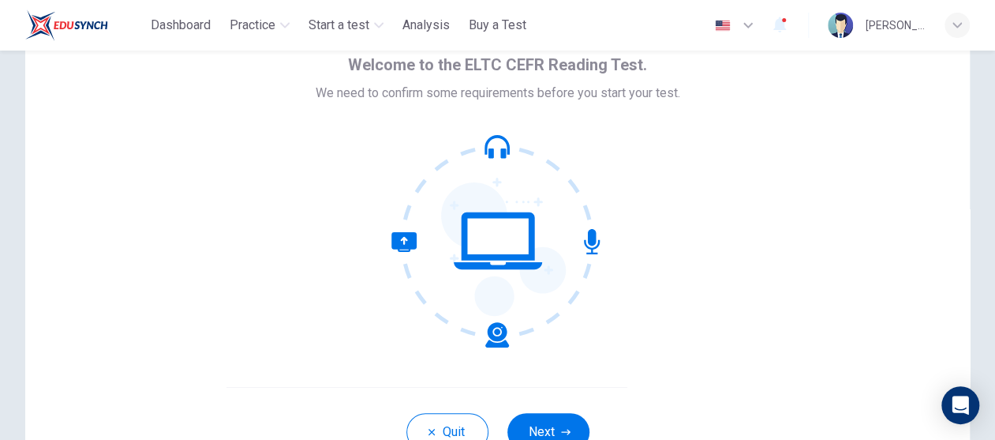
scroll to position [158, 0]
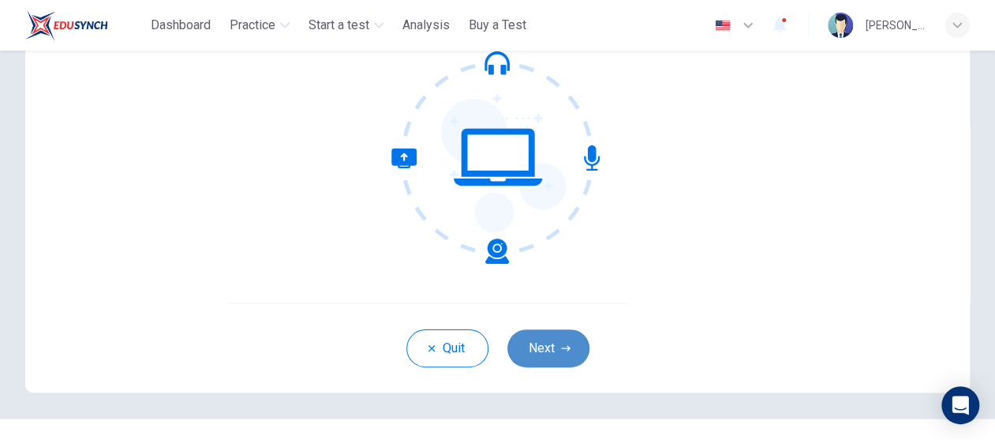
click at [555, 348] on button "Next" at bounding box center [548, 348] width 82 height 38
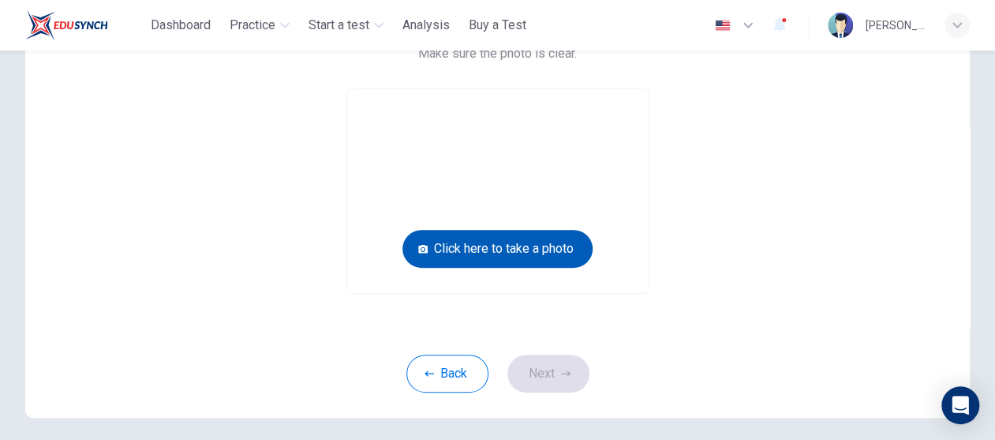
click at [558, 258] on button "Click here to take a photo" at bounding box center [497, 249] width 190 height 38
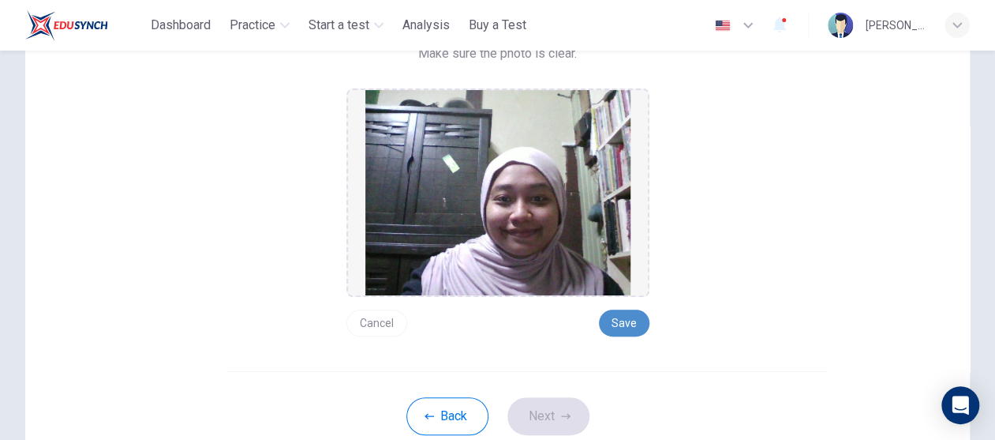
click at [605, 317] on button "Save" at bounding box center [624, 322] width 51 height 27
click at [549, 426] on button "Next" at bounding box center [548, 416] width 82 height 38
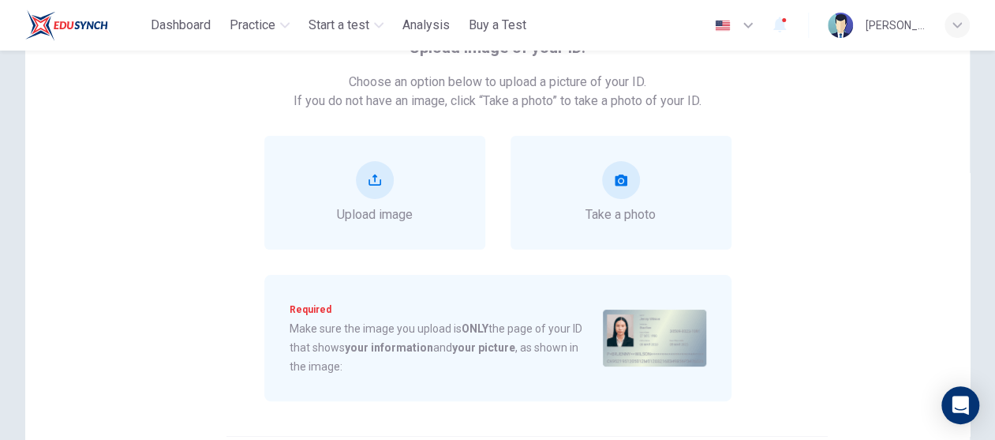
scroll to position [79, 0]
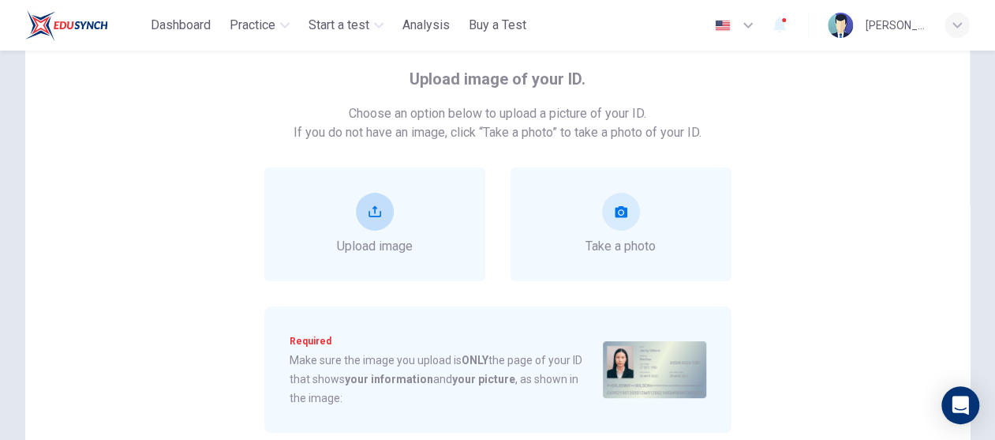
click at [383, 217] on button "upload" at bounding box center [375, 212] width 38 height 38
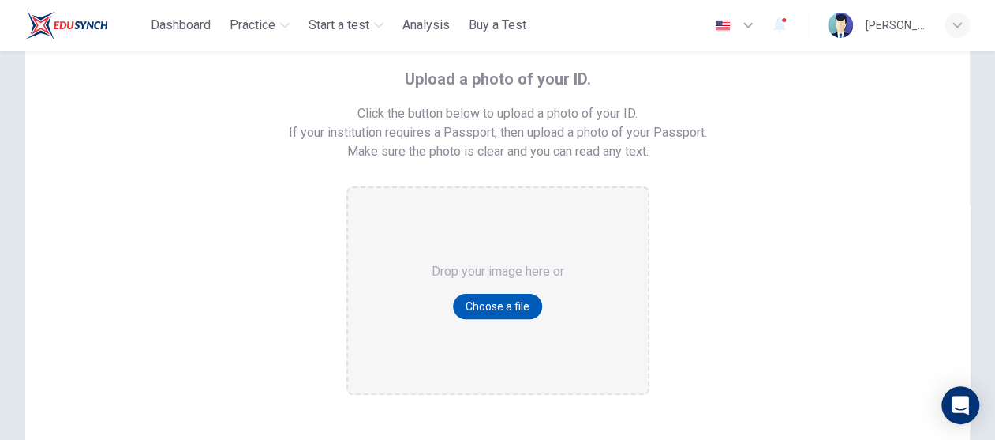
click at [467, 313] on button "Choose a file" at bounding box center [497, 306] width 89 height 25
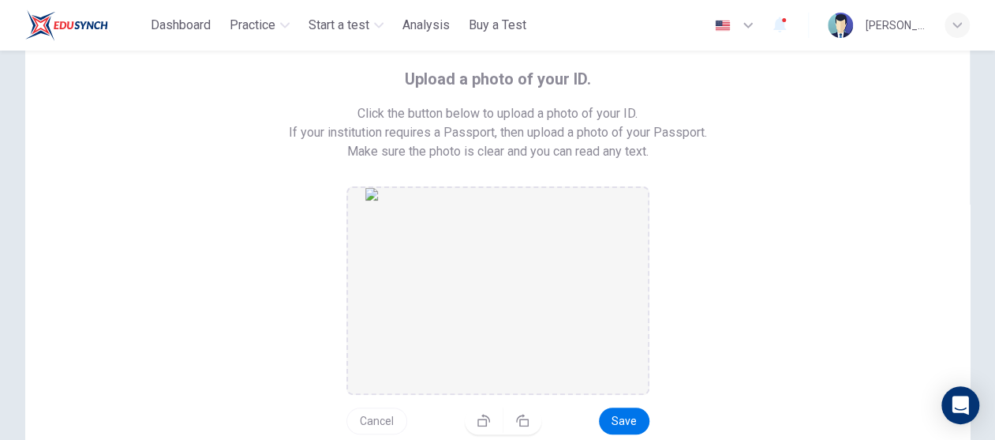
scroll to position [237, 0]
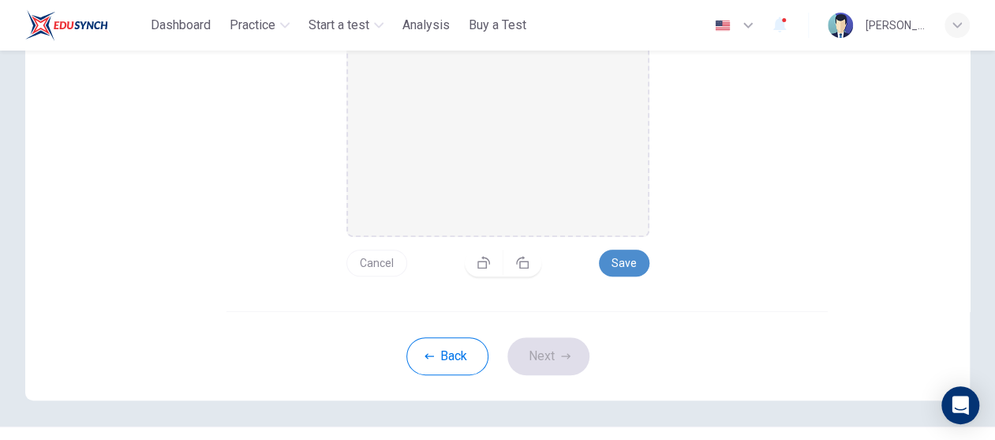
click at [619, 264] on button "Save" at bounding box center [624, 262] width 51 height 27
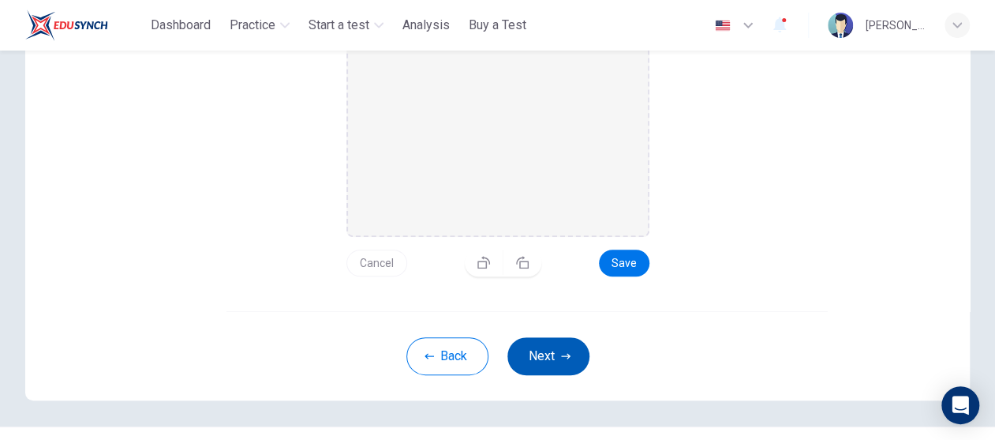
click at [544, 348] on button "Next" at bounding box center [548, 356] width 82 height 38
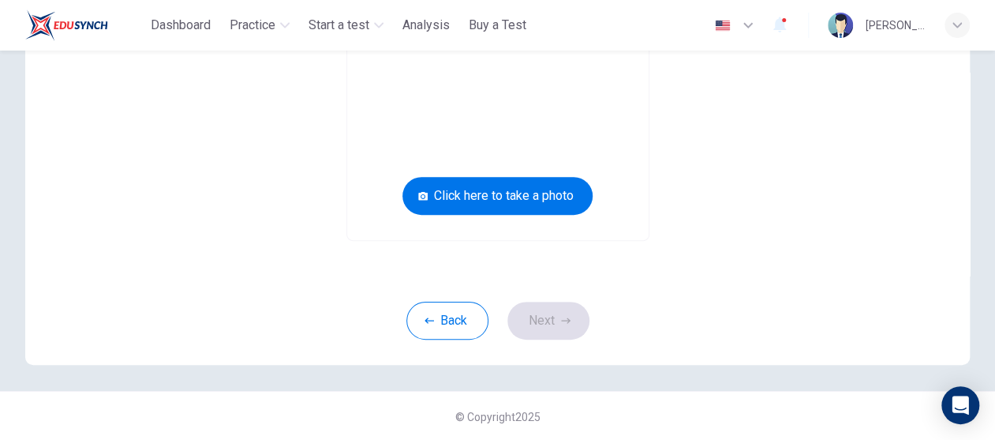
scroll to position [53, 0]
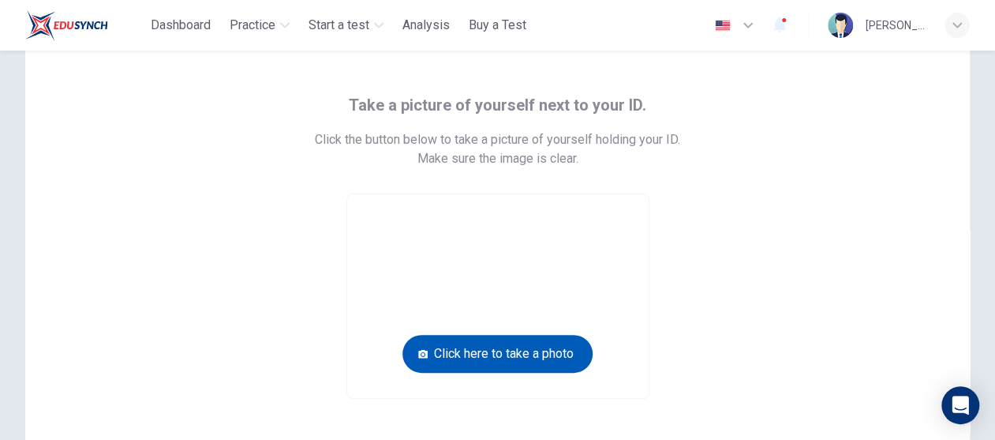
click at [553, 352] on button "Click here to take a photo" at bounding box center [497, 354] width 190 height 38
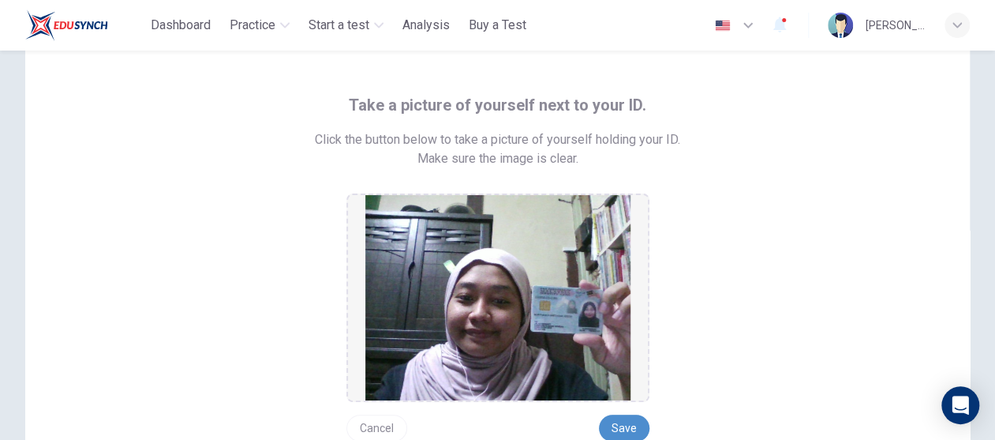
click at [623, 426] on button "Save" at bounding box center [624, 427] width 51 height 27
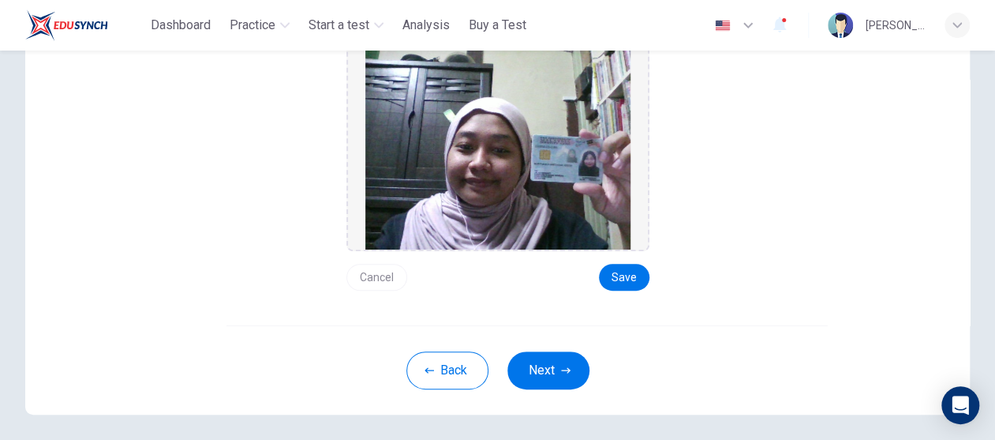
scroll to position [253, 0]
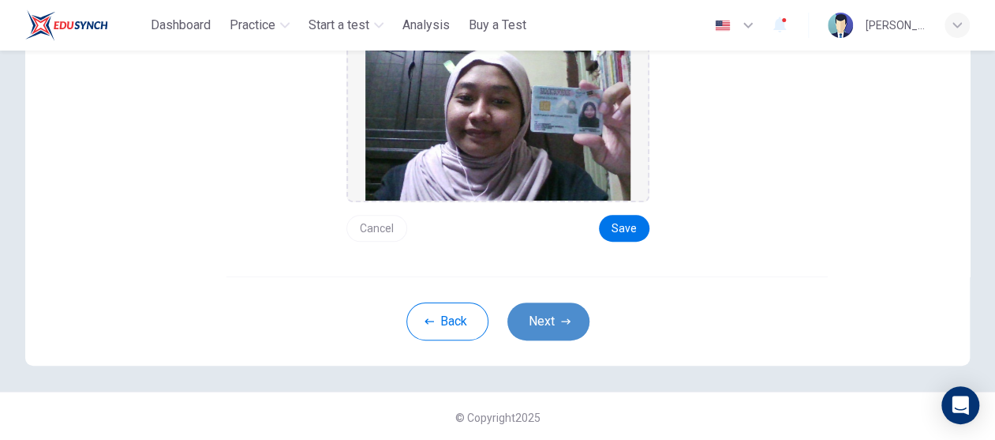
click at [566, 323] on icon "button" at bounding box center [565, 320] width 9 height 9
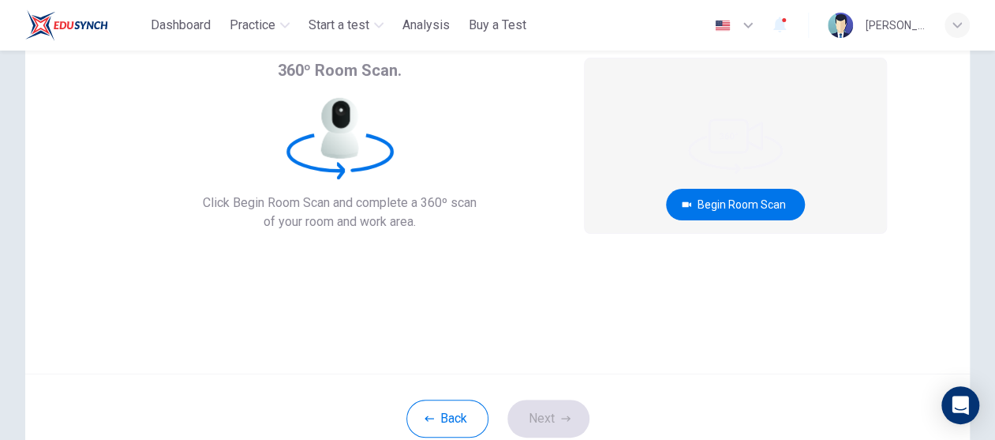
scroll to position [28, 0]
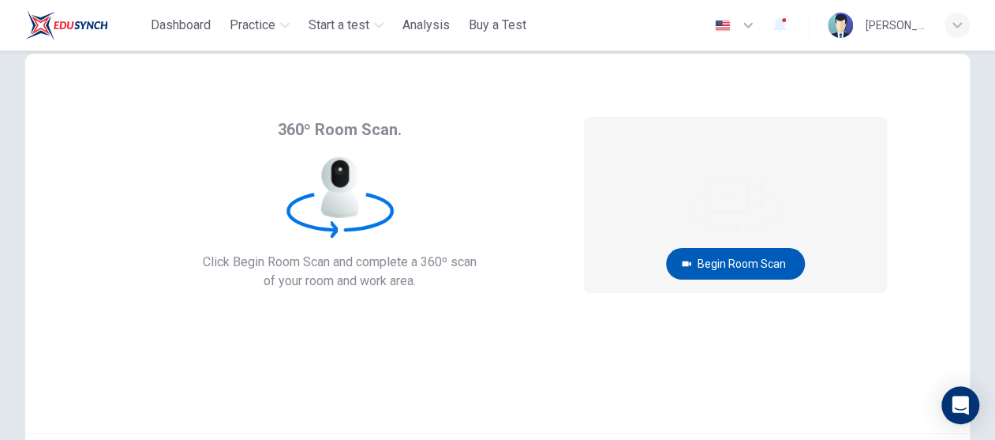
click at [758, 266] on button "Begin Room Scan" at bounding box center [735, 264] width 139 height 32
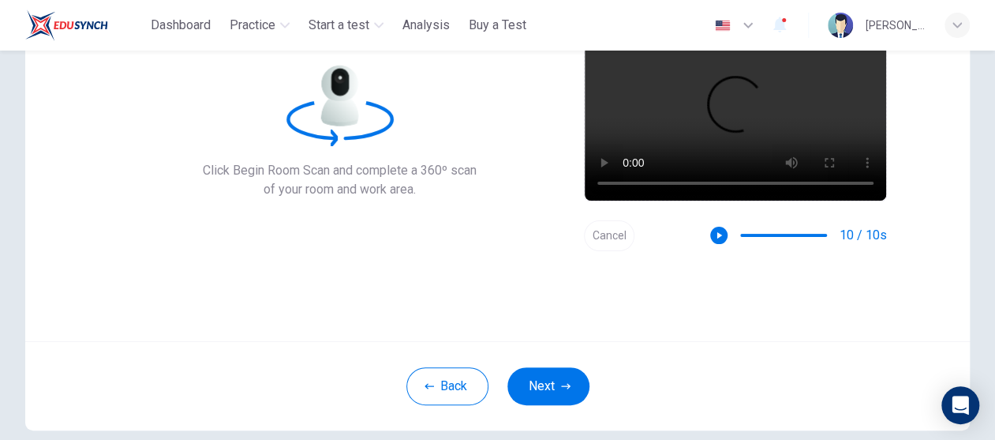
scroll to position [186, 0]
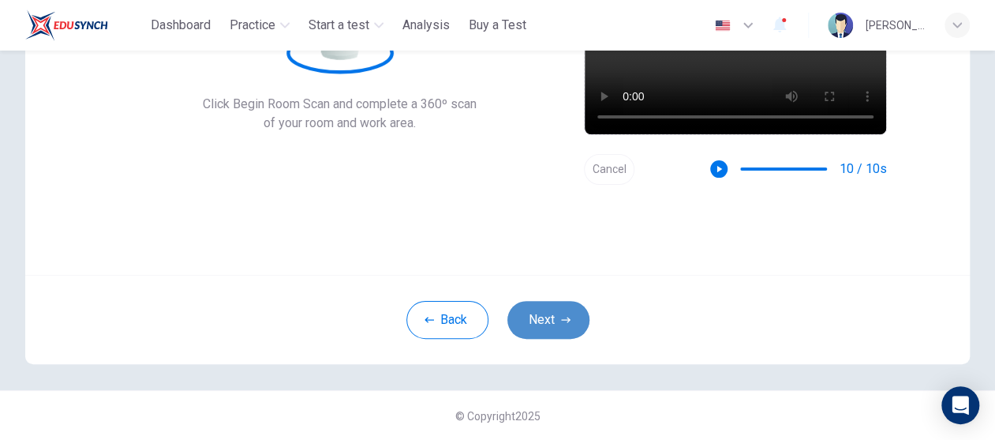
click at [569, 324] on button "Next" at bounding box center [548, 320] width 82 height 38
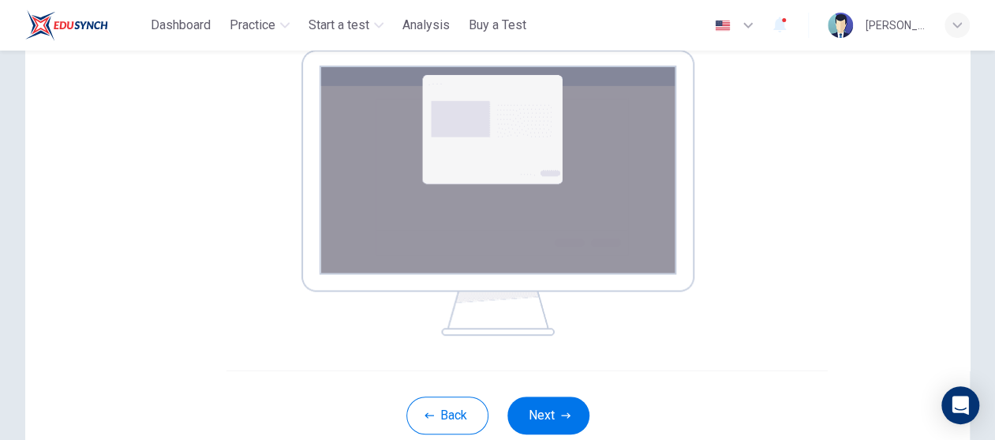
scroll to position [344, 0]
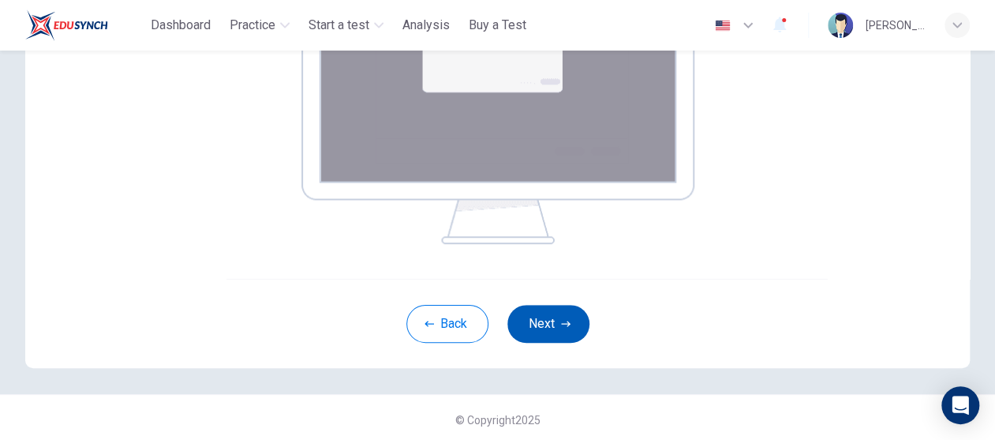
click at [540, 321] on button "Next" at bounding box center [548, 324] width 82 height 38
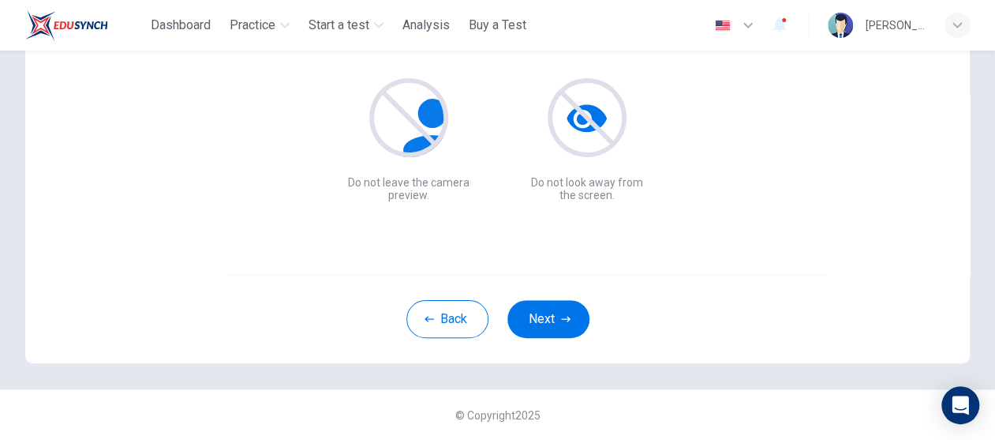
scroll to position [186, 0]
click at [549, 316] on button "Next" at bounding box center [548, 320] width 82 height 38
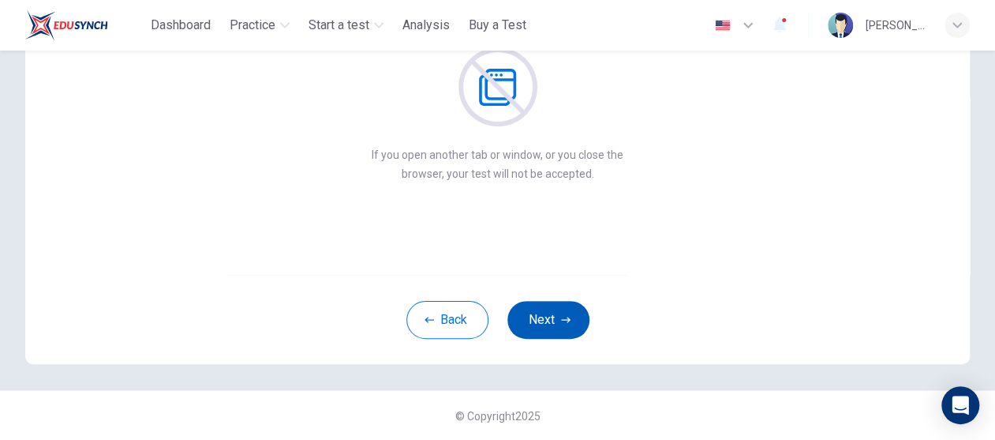
click at [561, 301] on button "Next" at bounding box center [548, 320] width 82 height 38
click at [567, 324] on button "Next" at bounding box center [548, 320] width 82 height 38
click at [567, 317] on button "Next" at bounding box center [548, 320] width 82 height 38
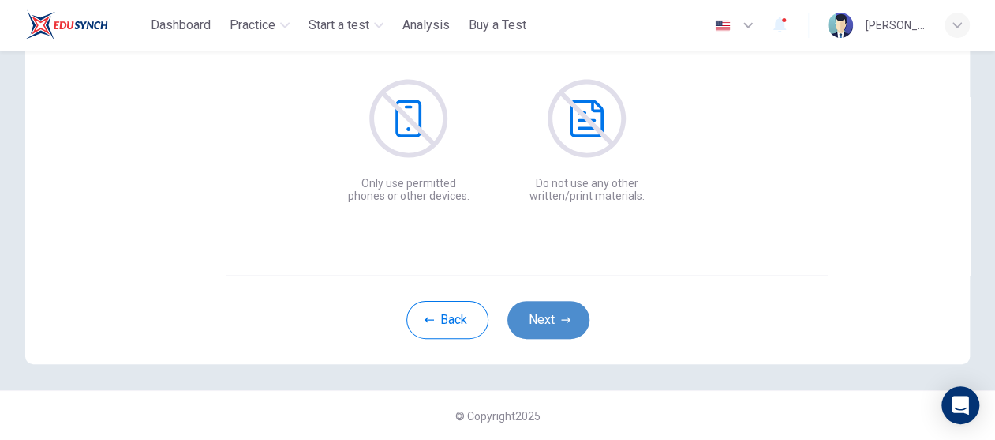
click at [567, 316] on button "Next" at bounding box center [548, 320] width 82 height 38
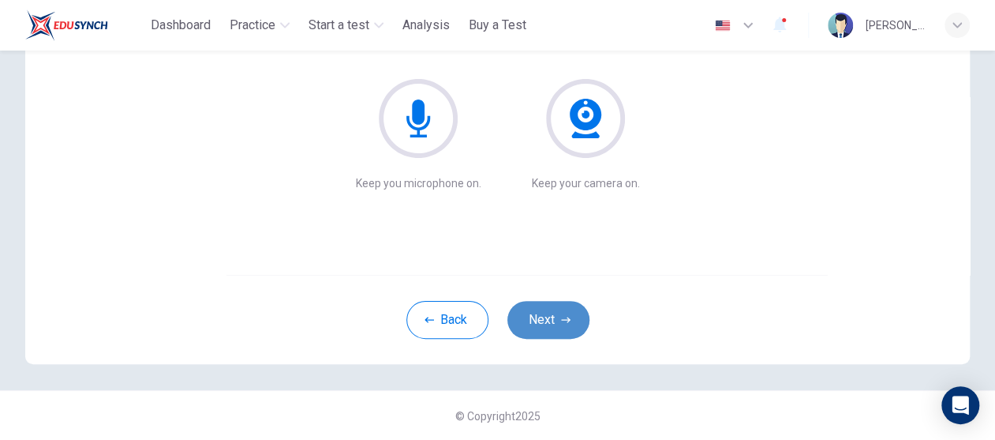
click at [567, 316] on button "Next" at bounding box center [548, 320] width 82 height 38
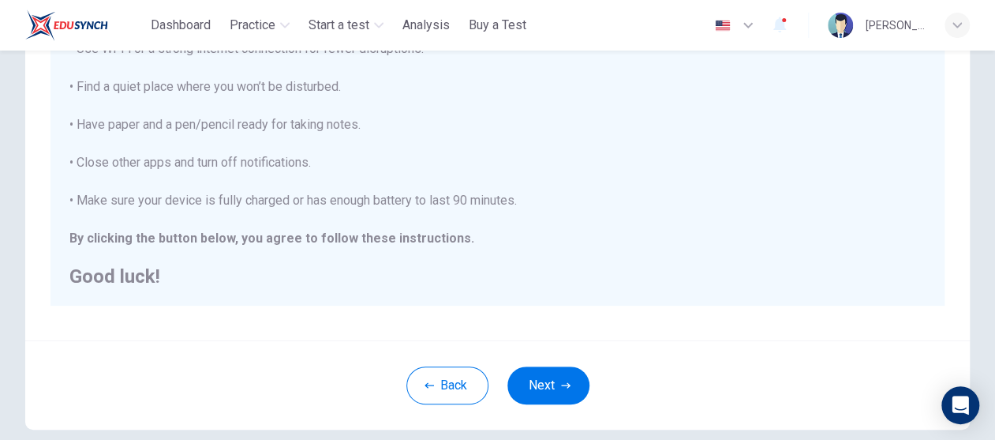
scroll to position [387, 0]
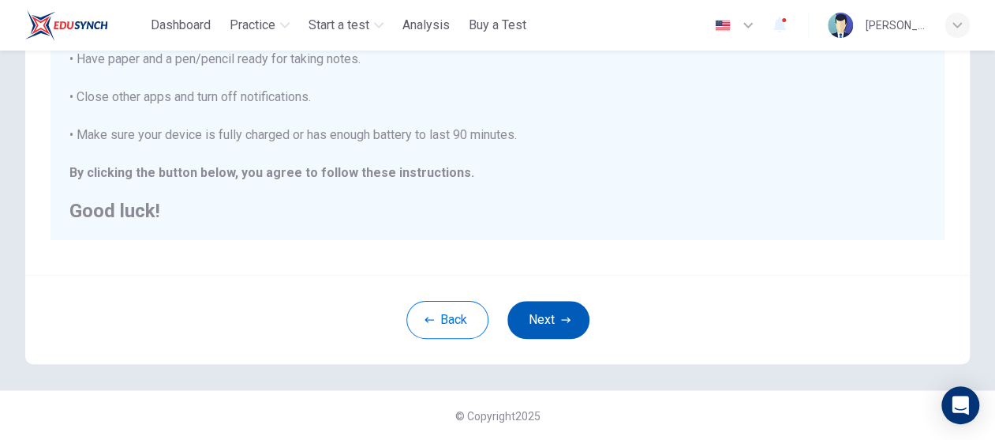
click at [570, 322] on button "Next" at bounding box center [548, 320] width 82 height 38
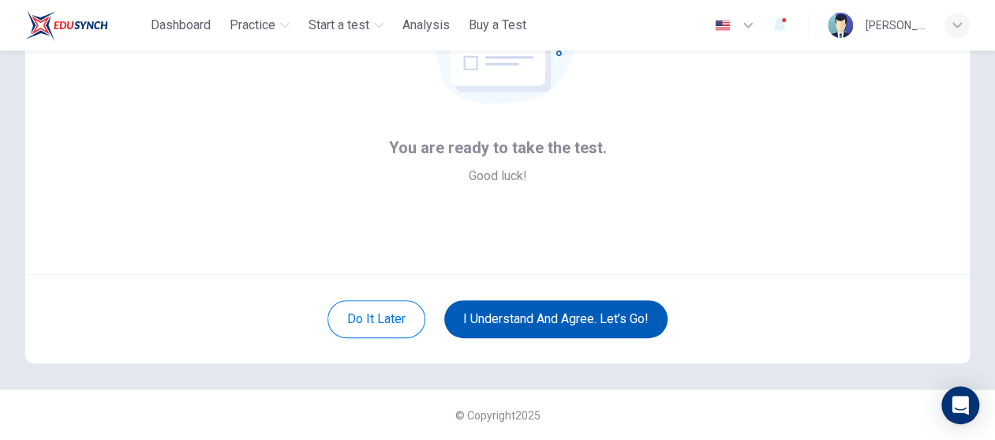
scroll to position [186, 0]
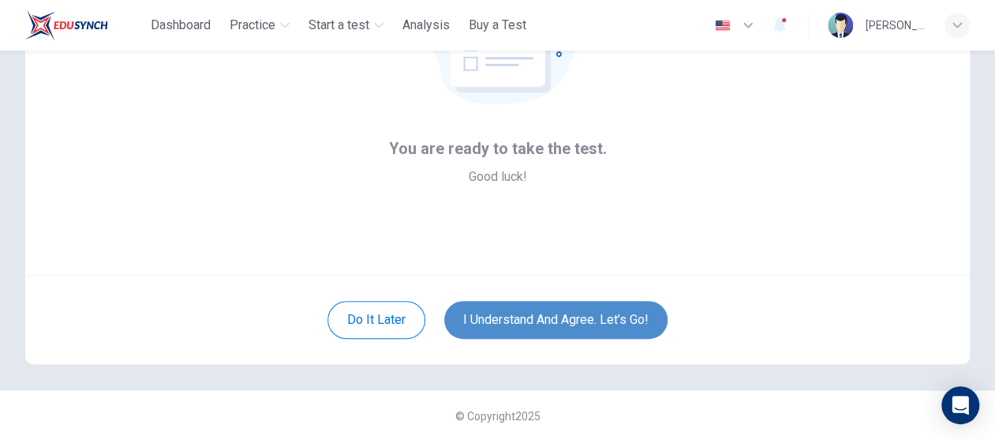
click at [572, 309] on button "I understand and agree. Let’s go!" at bounding box center [555, 320] width 223 height 38
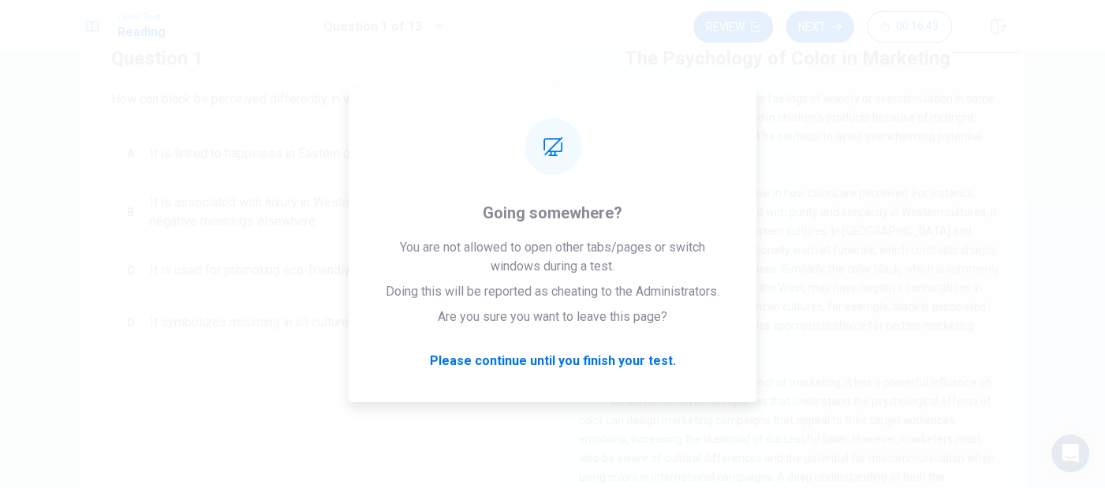
scroll to position [417, 0]
drag, startPoint x: 915, startPoint y: 1, endPoint x: 271, endPoint y: 264, distance: 695.4
click at [271, 264] on span "It is used for promoting eco-friendly products worldwide." at bounding box center [308, 270] width 316 height 19
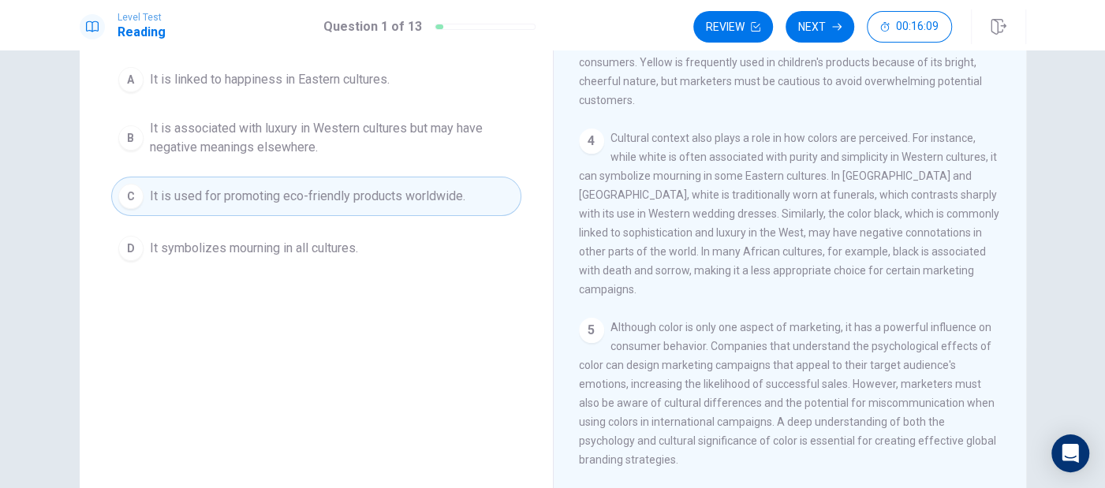
scroll to position [48, 0]
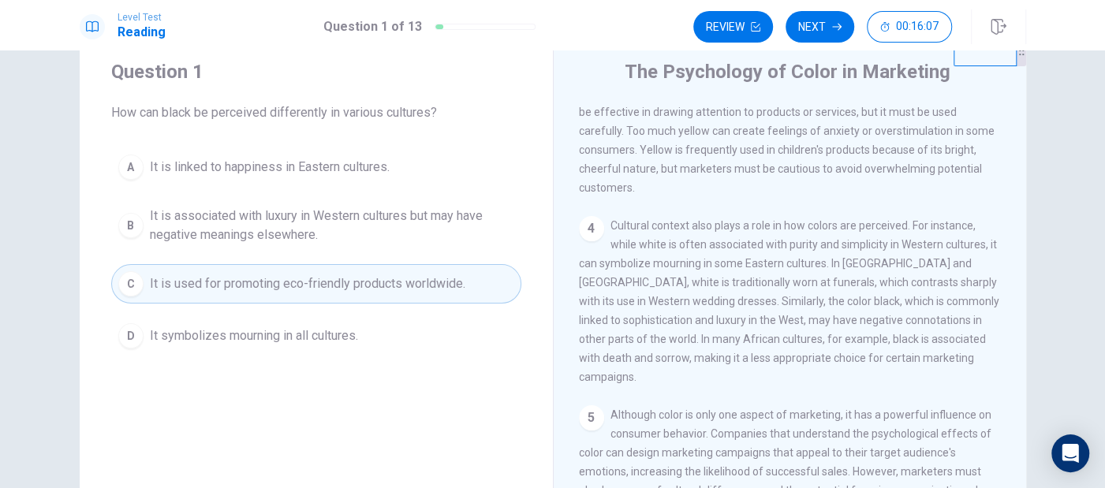
click at [233, 234] on span "It is associated with luxury in Western cultures but may have negative meanings…" at bounding box center [332, 226] width 365 height 38
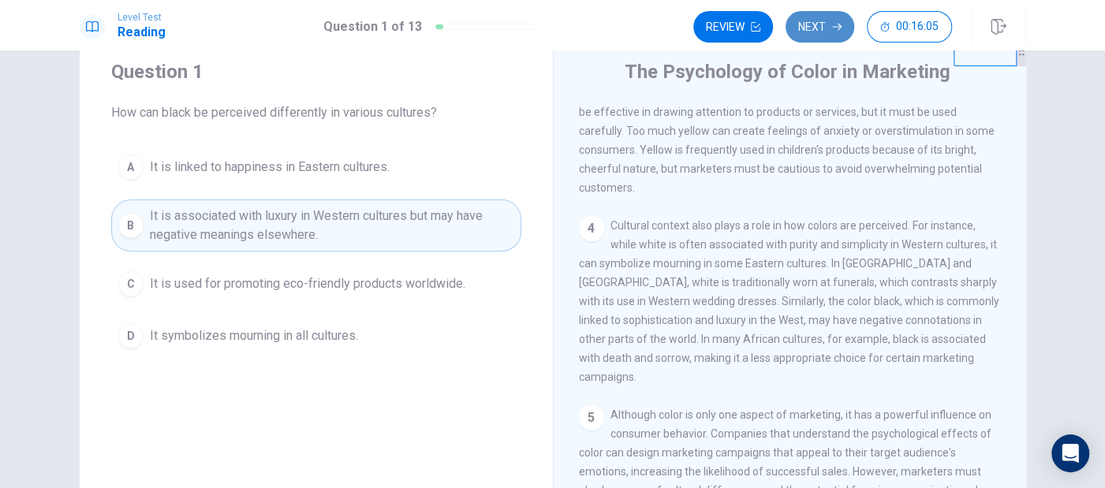
click at [812, 27] on button "Next" at bounding box center [820, 27] width 69 height 32
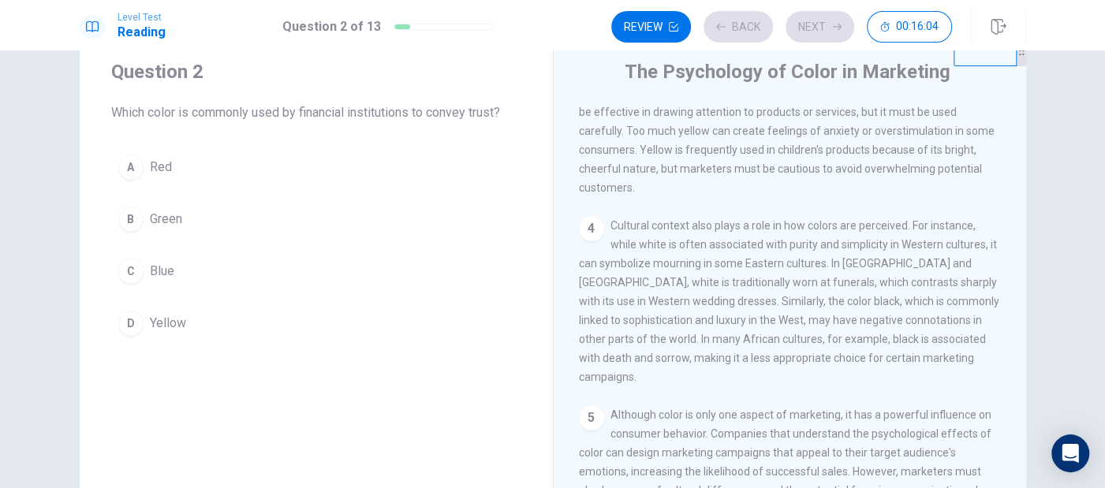
scroll to position [0, 0]
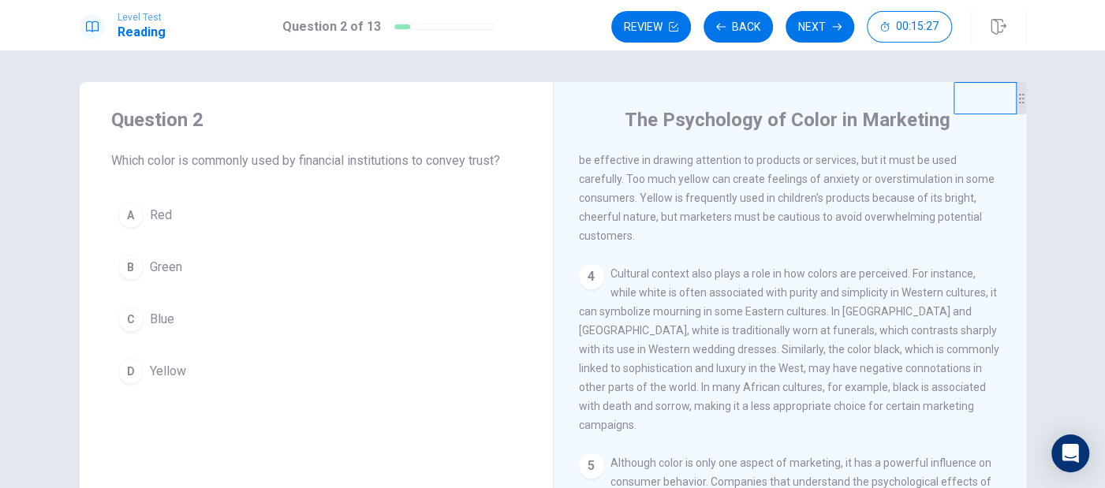
click at [154, 323] on span "Blue" at bounding box center [162, 319] width 24 height 19
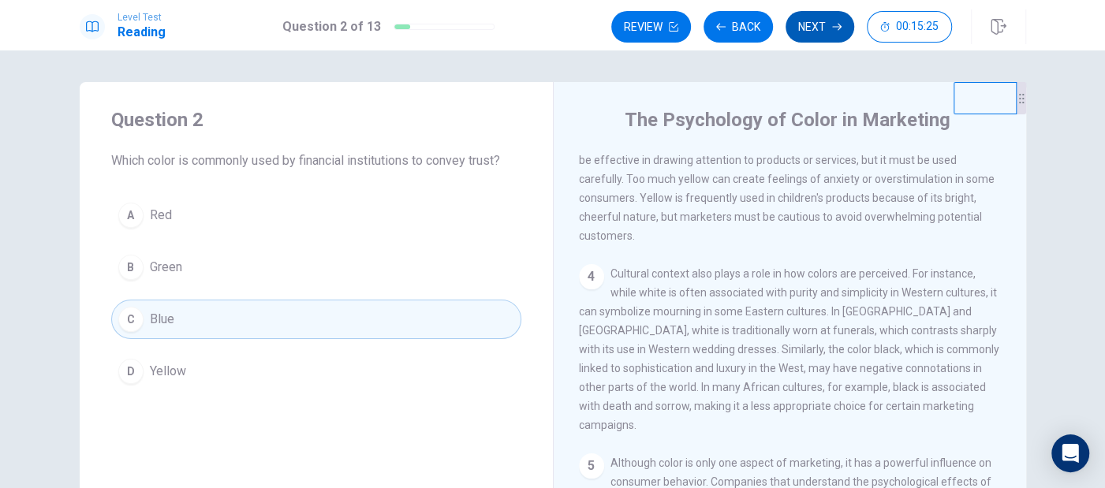
click at [805, 26] on button "Next" at bounding box center [820, 27] width 69 height 32
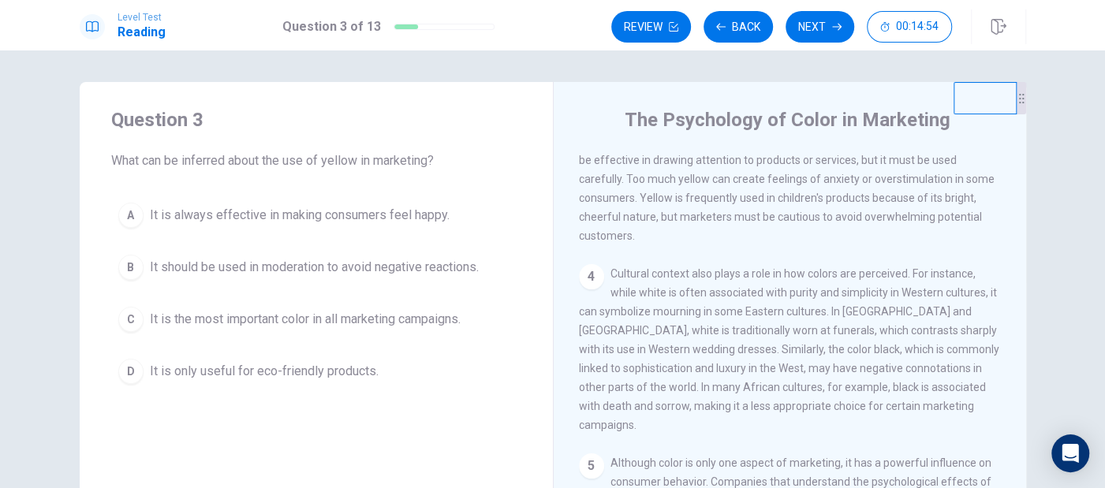
click at [252, 274] on span "It should be used in moderation to avoid negative reactions." at bounding box center [314, 267] width 329 height 19
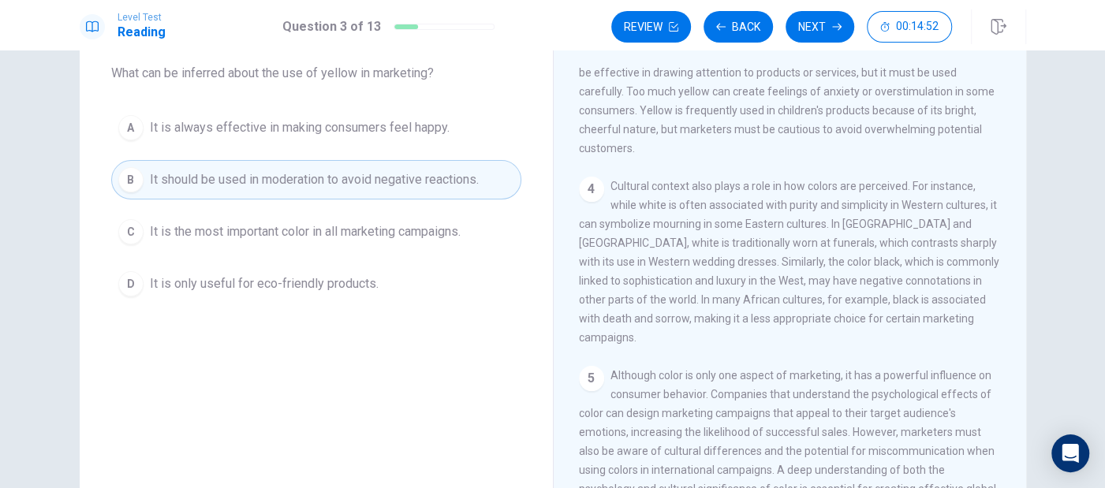
scroll to position [417, 0]
click at [820, 36] on button "Next" at bounding box center [820, 27] width 69 height 32
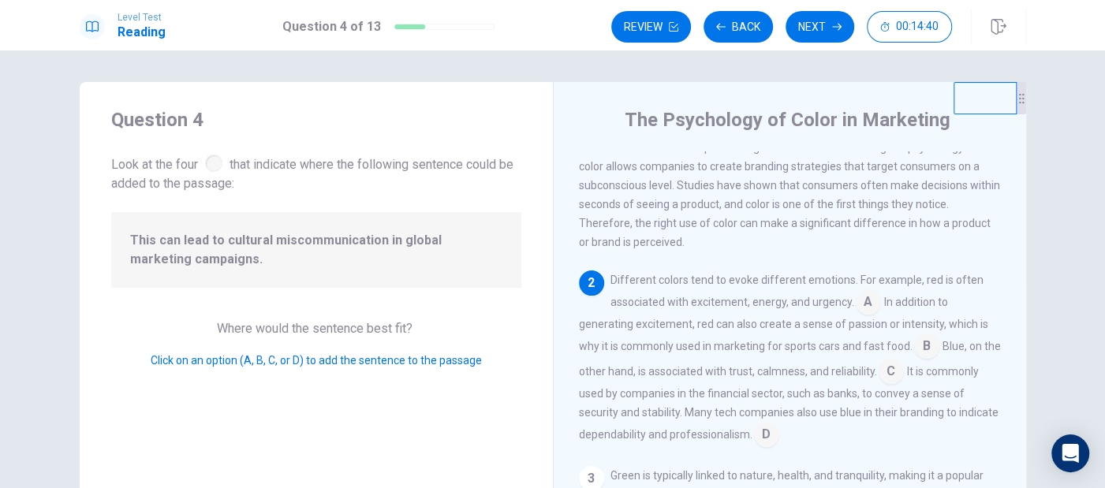
scroll to position [51, 0]
click at [800, 33] on button "Next" at bounding box center [820, 27] width 69 height 32
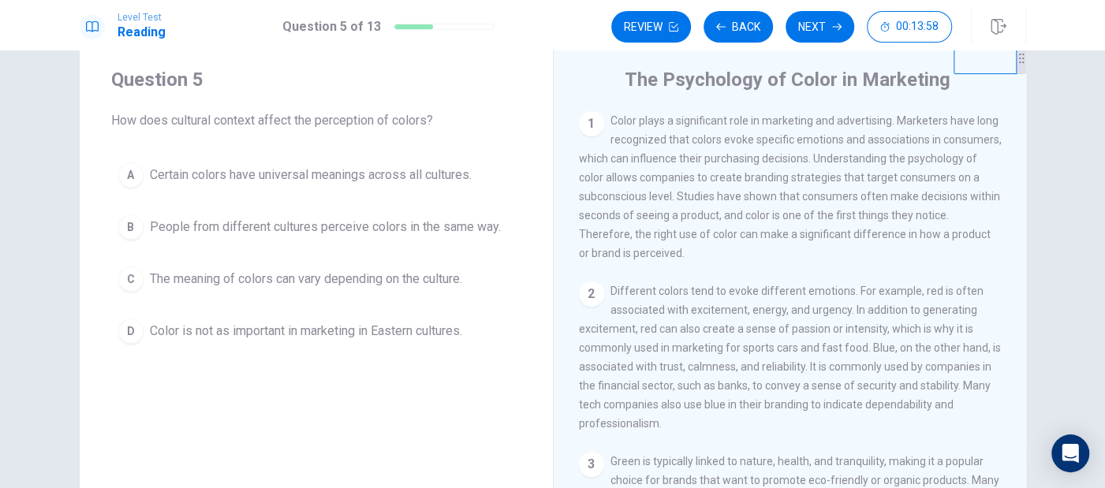
scroll to position [0, 0]
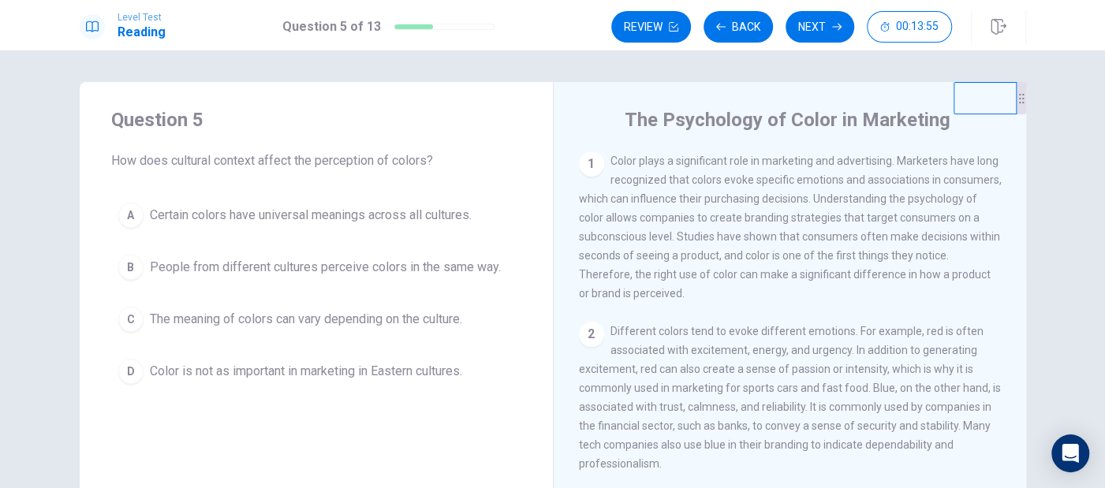
click at [175, 321] on span "The meaning of colors can vary depending on the culture." at bounding box center [306, 319] width 312 height 19
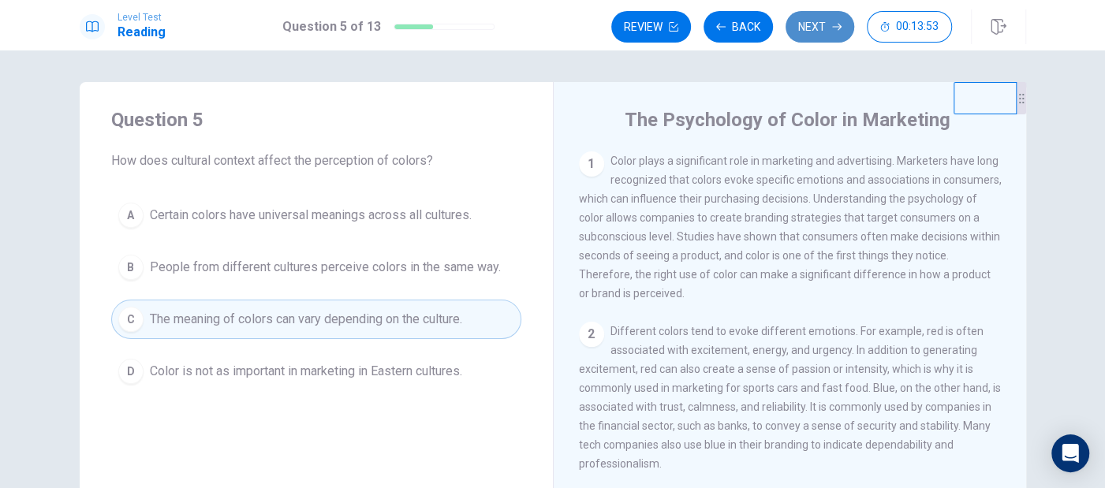
click at [799, 21] on button "Next" at bounding box center [820, 27] width 69 height 32
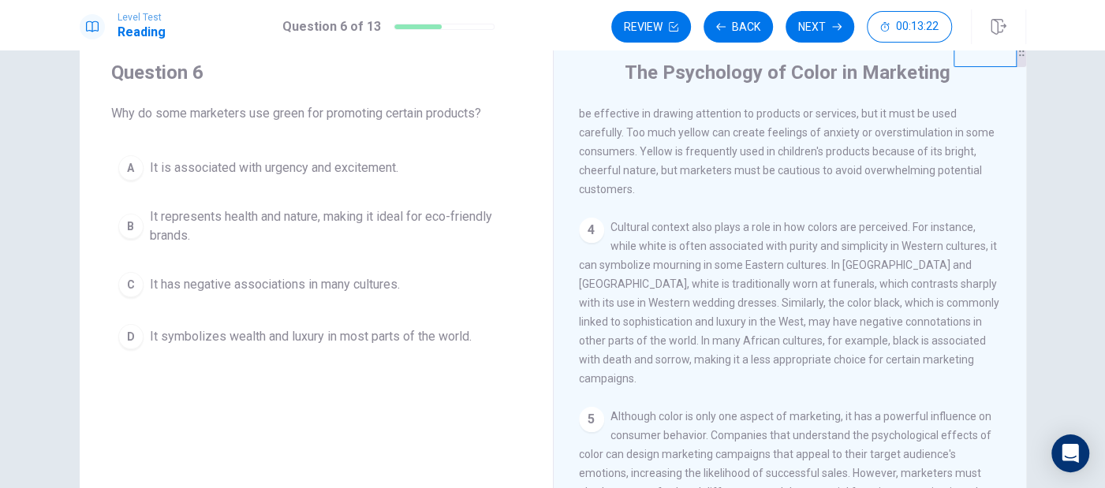
scroll to position [88, 0]
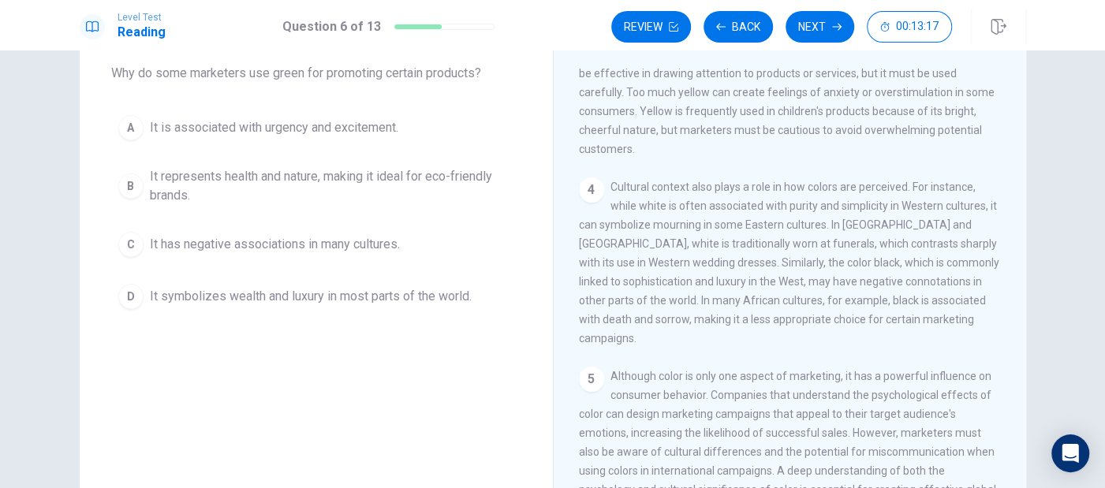
click at [196, 186] on span "It represents health and nature, making it ideal for eco-friendly brands." at bounding box center [332, 186] width 365 height 38
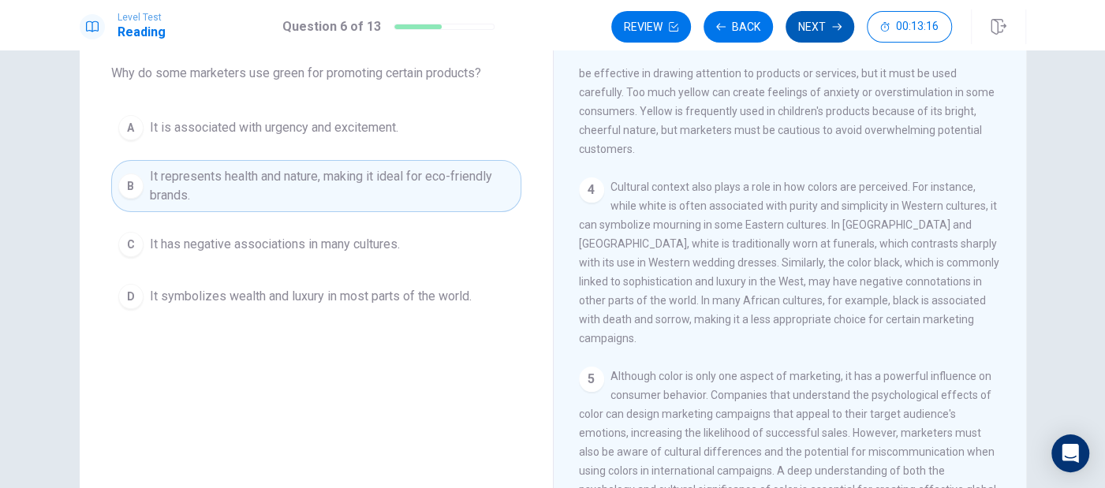
click at [821, 23] on button "Next" at bounding box center [820, 27] width 69 height 32
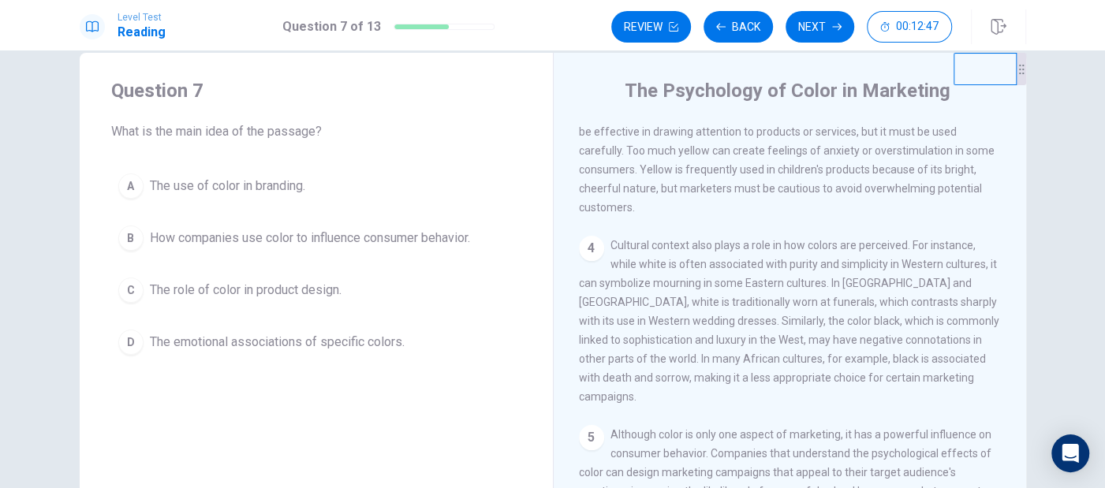
scroll to position [0, 0]
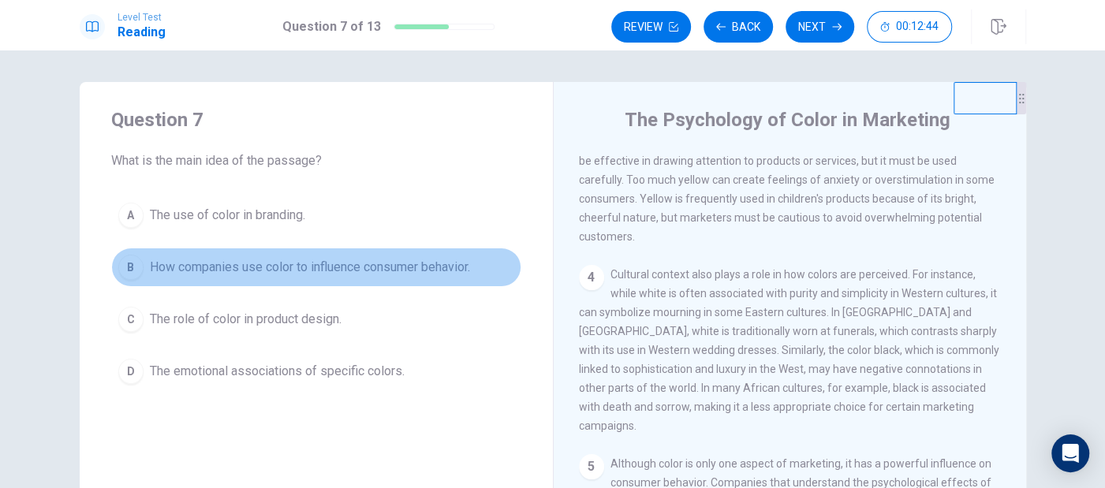
click at [282, 258] on span "How companies use color to influence consumer behavior." at bounding box center [310, 267] width 320 height 19
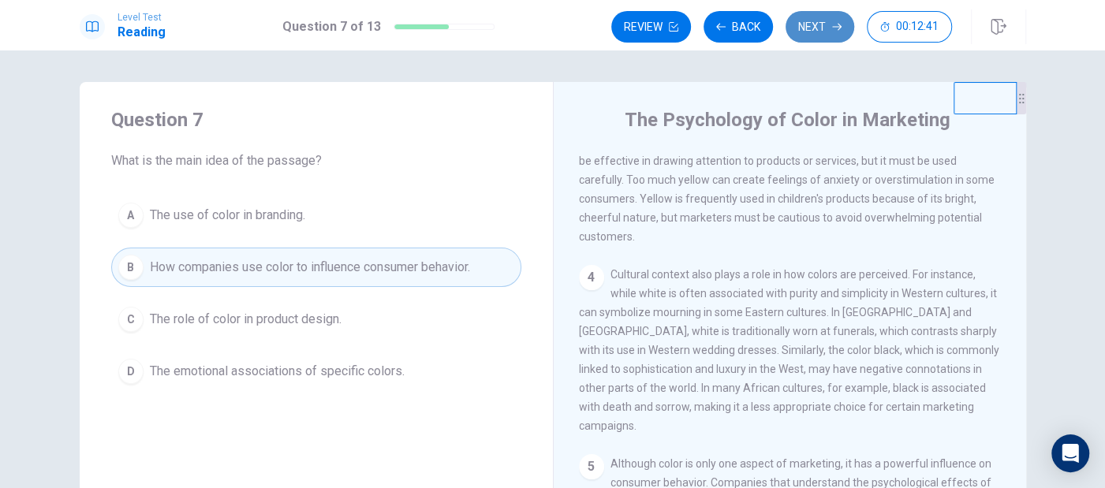
click at [814, 16] on button "Next" at bounding box center [820, 27] width 69 height 32
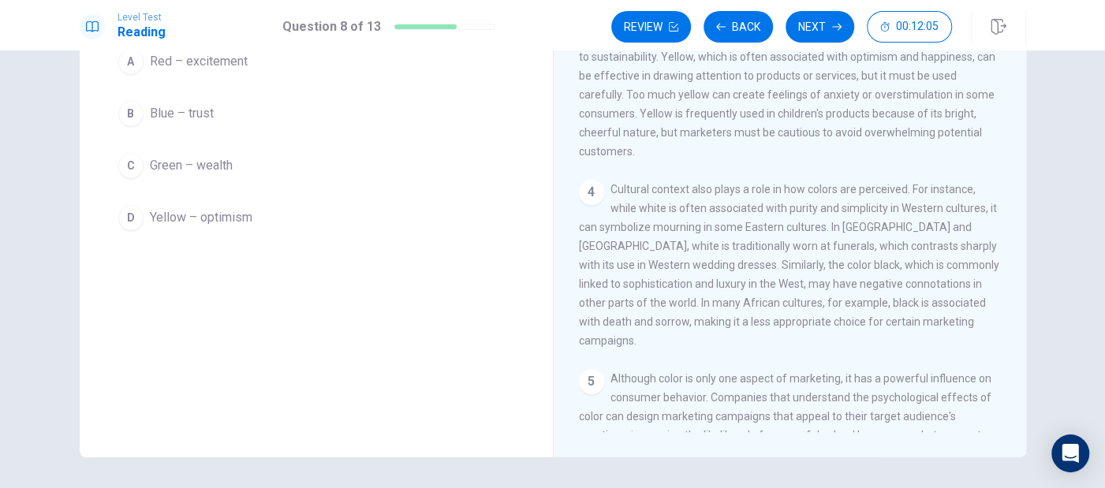
scroll to position [136, 0]
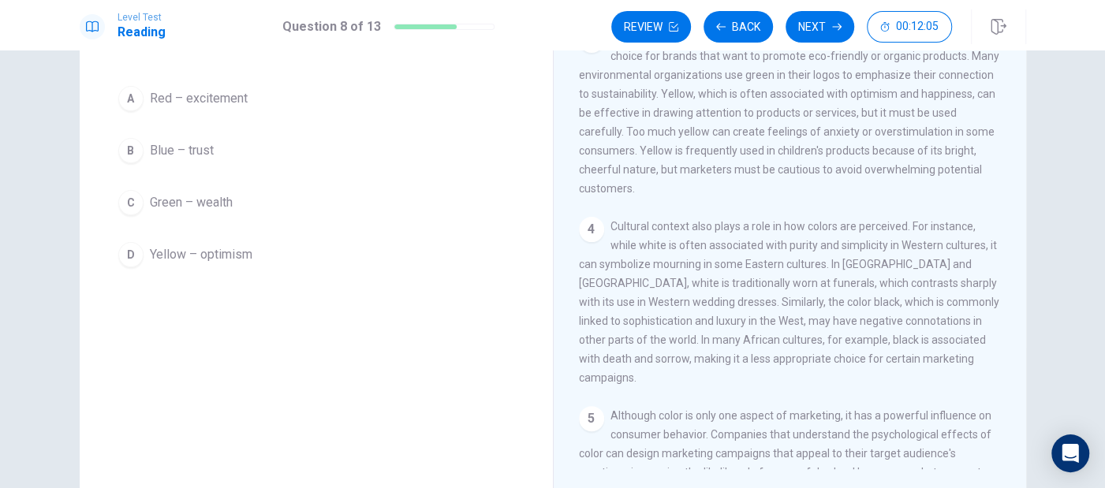
click at [204, 200] on span "Green – wealth" at bounding box center [191, 202] width 83 height 19
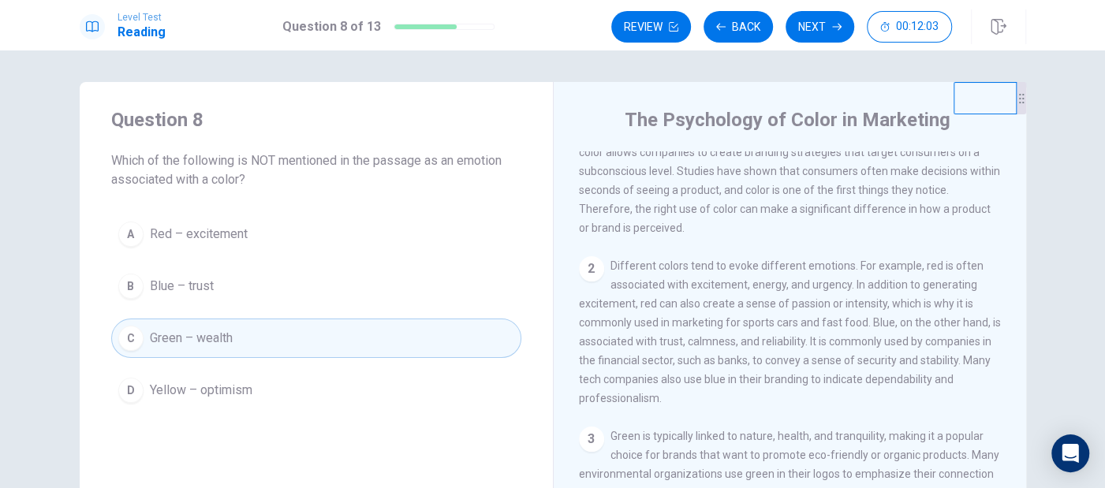
scroll to position [0, 0]
click at [796, 27] on button "Next" at bounding box center [820, 27] width 69 height 32
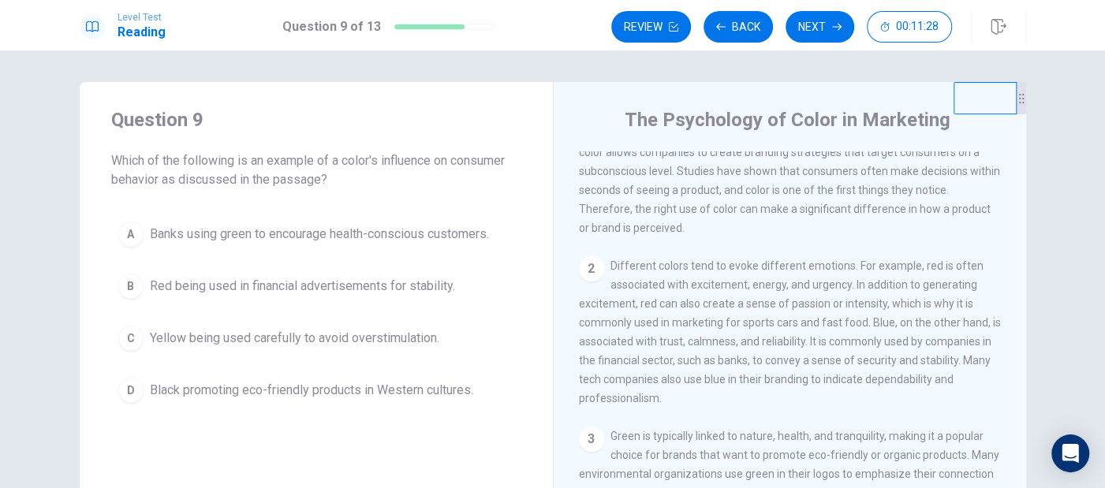
click at [318, 339] on span "Yellow being used carefully to avoid overstimulation." at bounding box center [295, 338] width 290 height 19
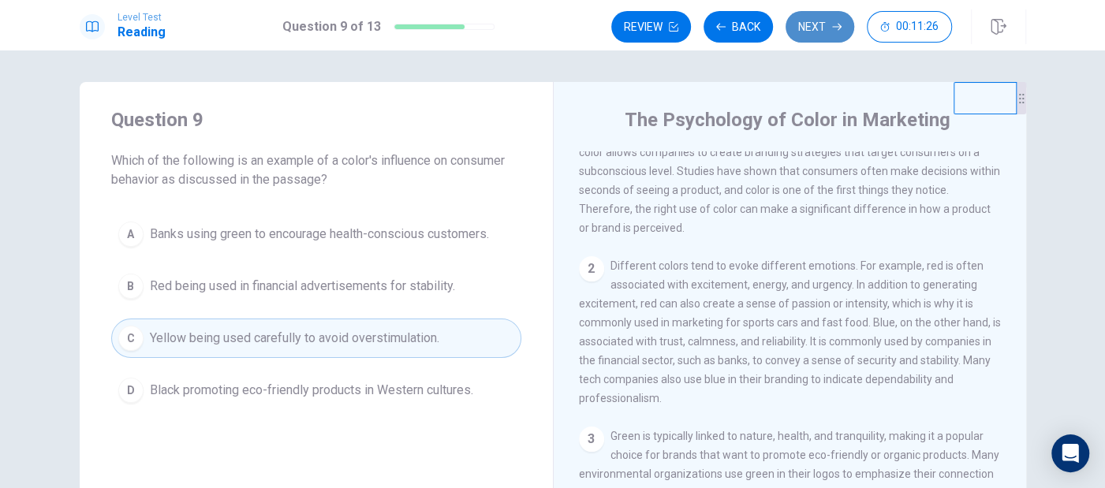
click at [812, 35] on button "Next" at bounding box center [820, 27] width 69 height 32
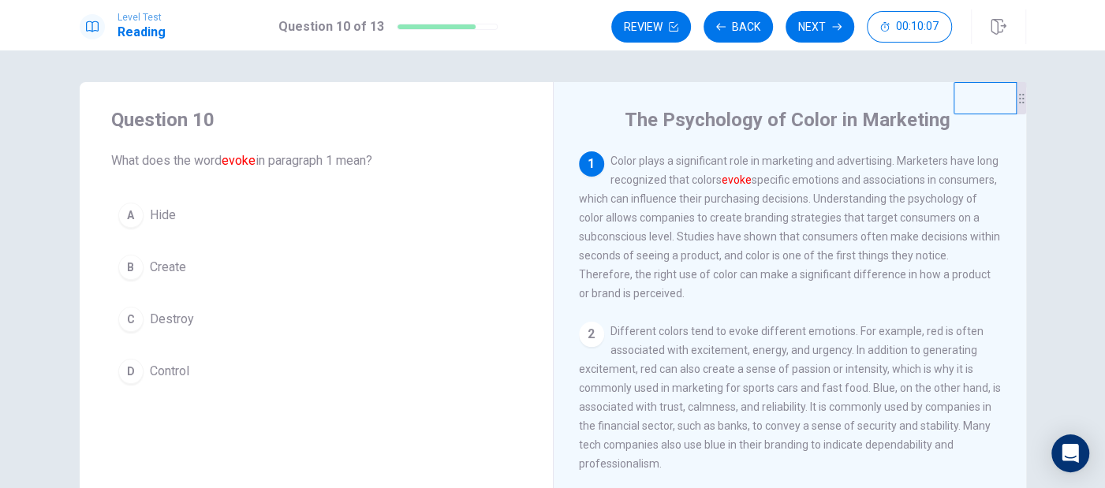
click at [158, 268] on span "Create" at bounding box center [168, 267] width 36 height 19
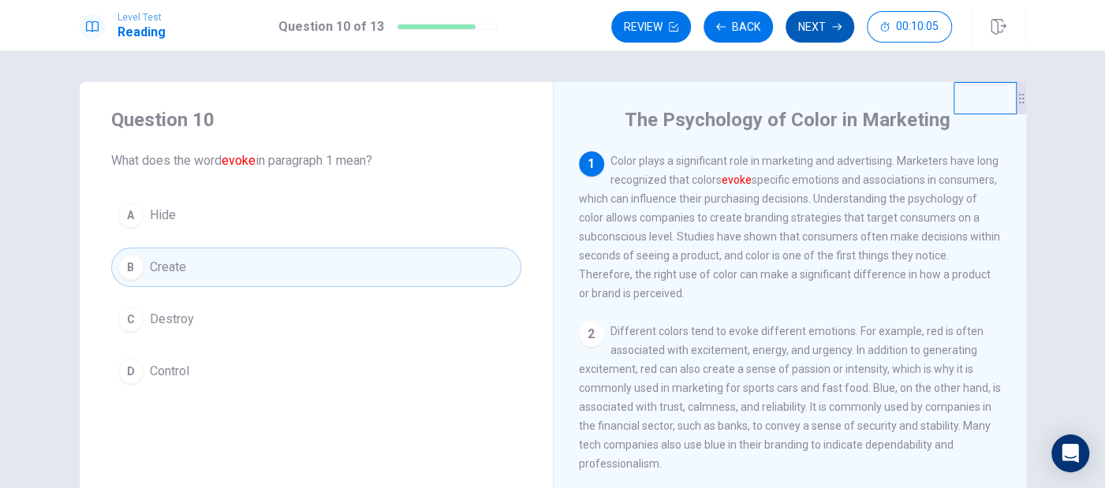
click at [827, 23] on button "Next" at bounding box center [820, 27] width 69 height 32
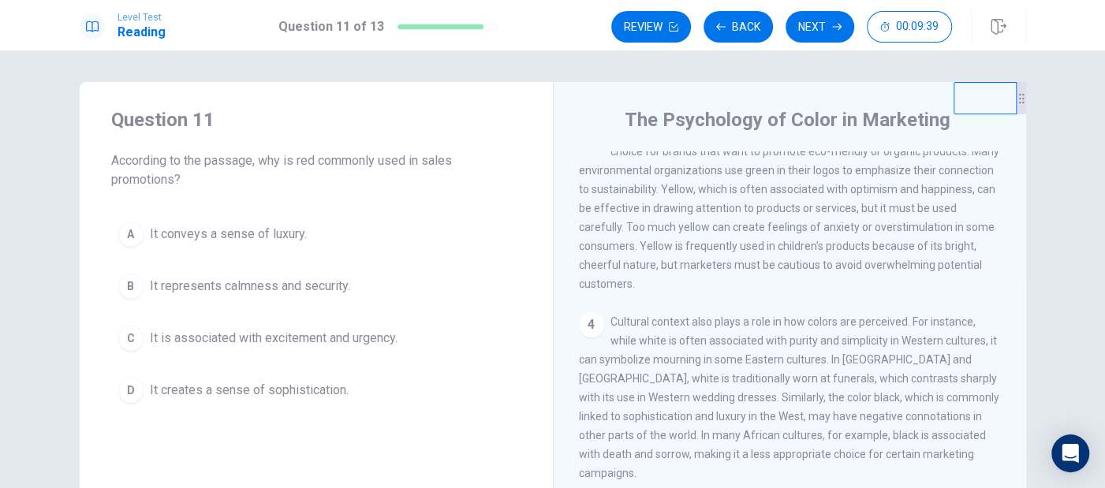
scroll to position [329, 0]
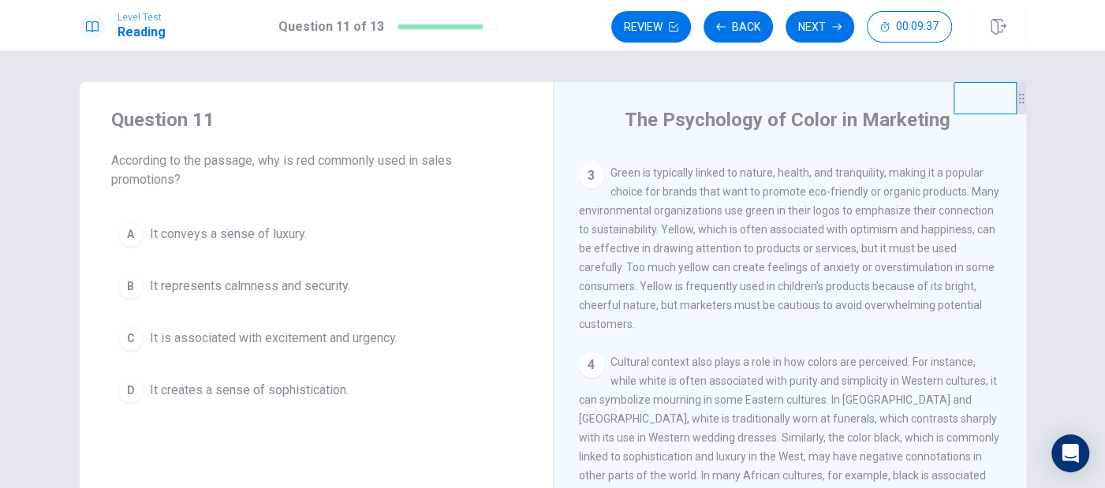
click at [312, 339] on span "It is associated with excitement and urgency." at bounding box center [274, 338] width 248 height 19
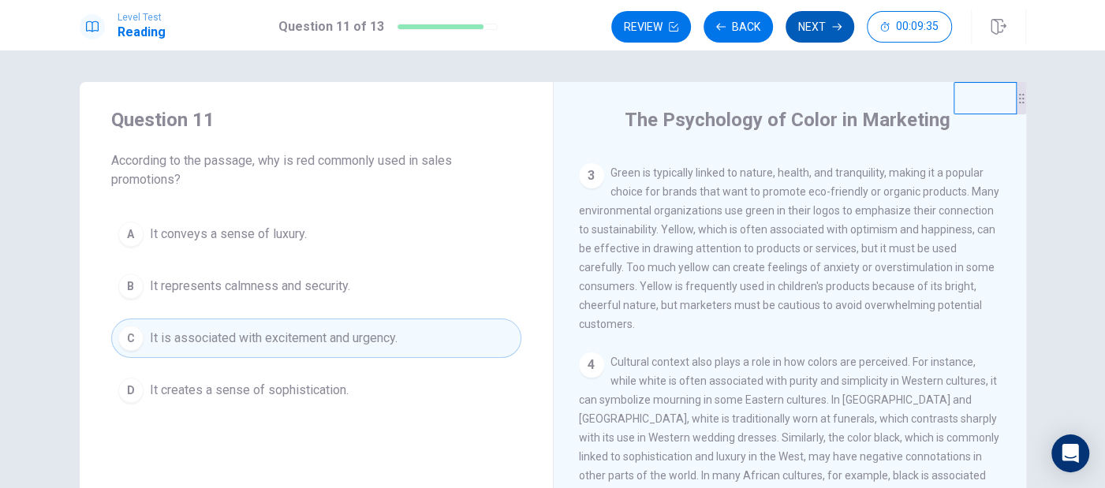
click at [821, 21] on button "Next" at bounding box center [820, 27] width 69 height 32
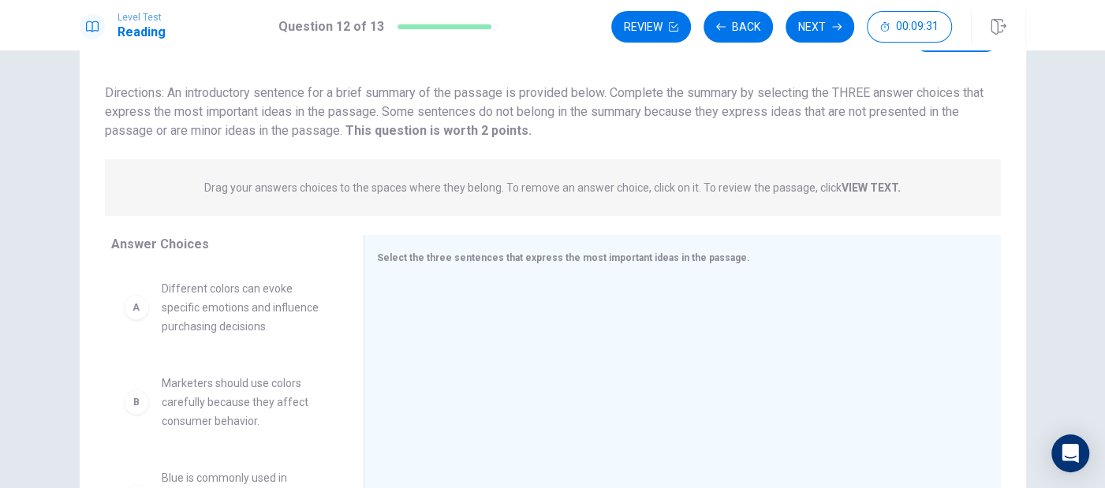
scroll to position [0, 0]
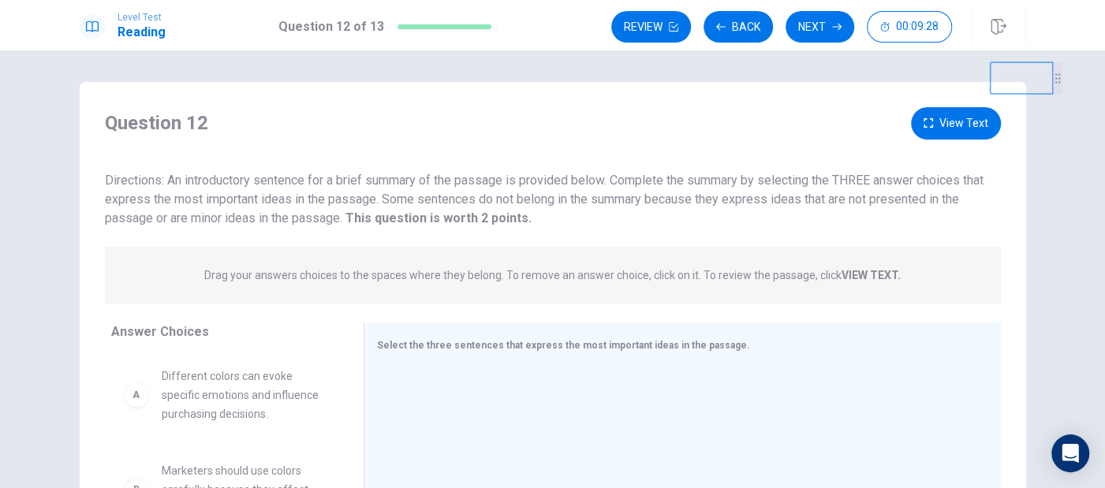
drag, startPoint x: 975, startPoint y: 98, endPoint x: 1079, endPoint y: 40, distance: 118.3
click at [994, 40] on div "Level Test Reading Question 12 of 13 Review Back Next 00:09:28 Question 12 of 1…" at bounding box center [552, 244] width 1105 height 488
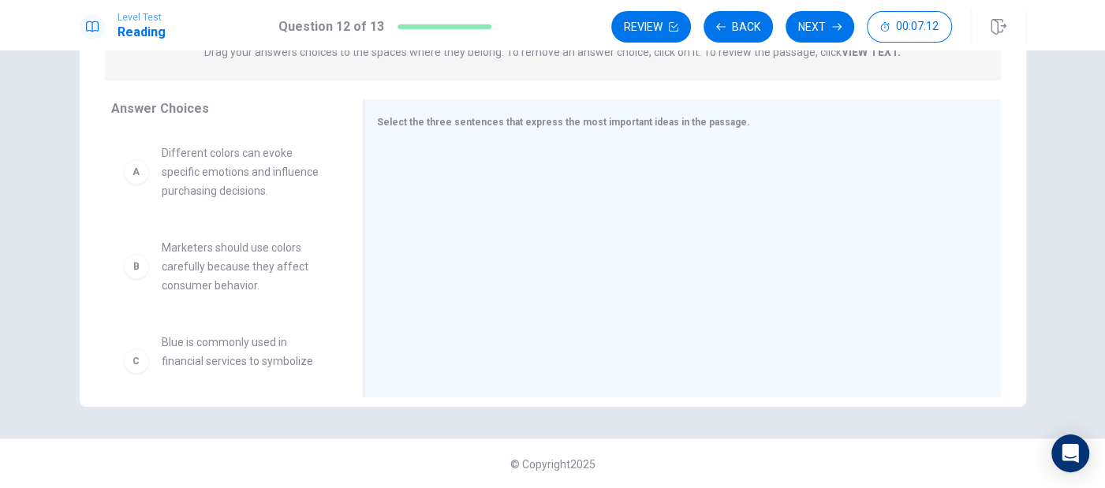
scroll to position [136, 0]
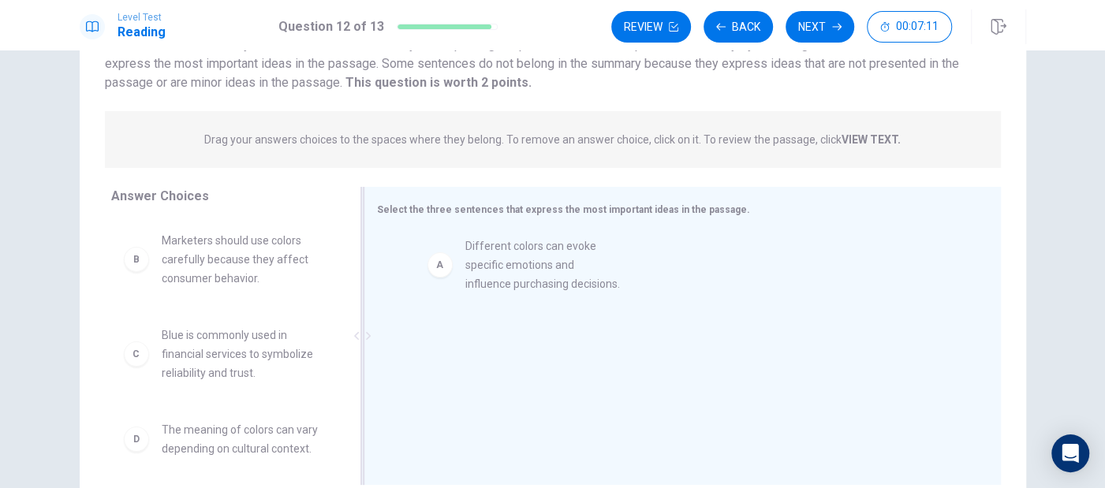
drag, startPoint x: 346, startPoint y: 260, endPoint x: 532, endPoint y: 260, distance: 185.4
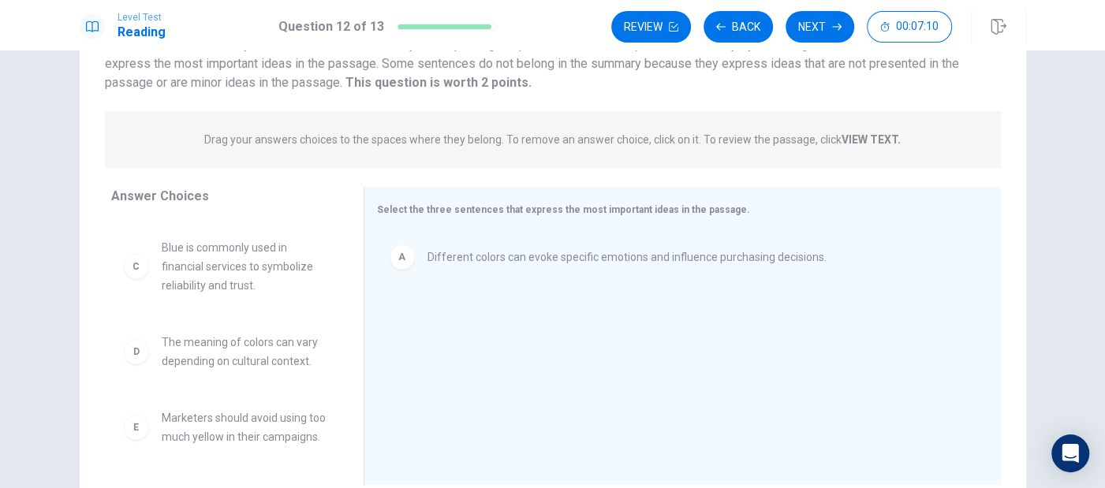
scroll to position [0, 0]
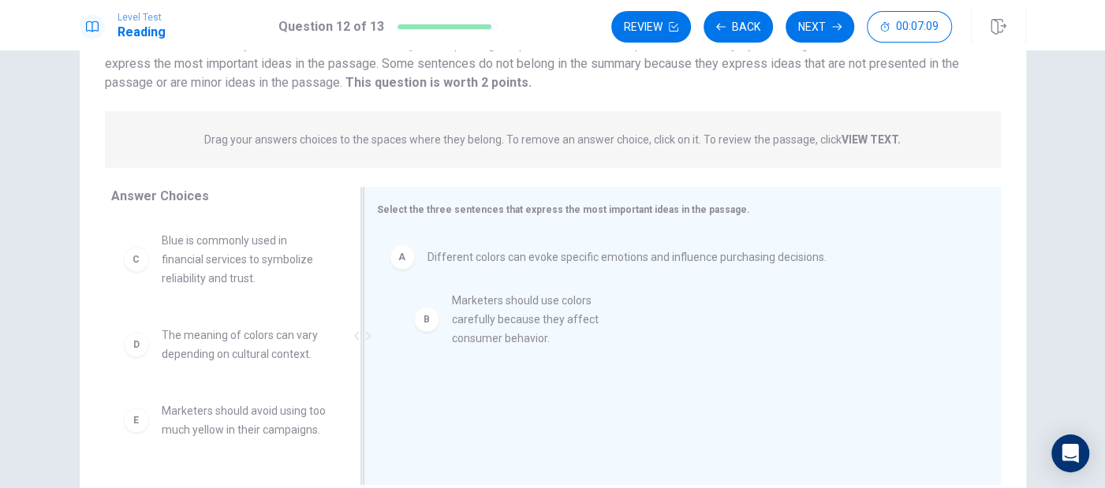
drag, startPoint x: 282, startPoint y: 278, endPoint x: 530, endPoint y: 338, distance: 255.7
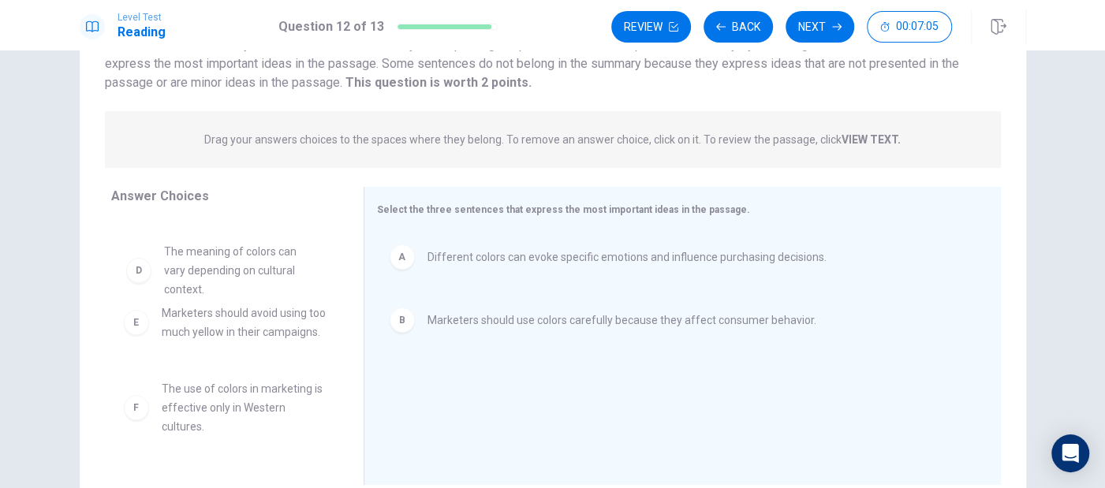
scroll to position [82, 0]
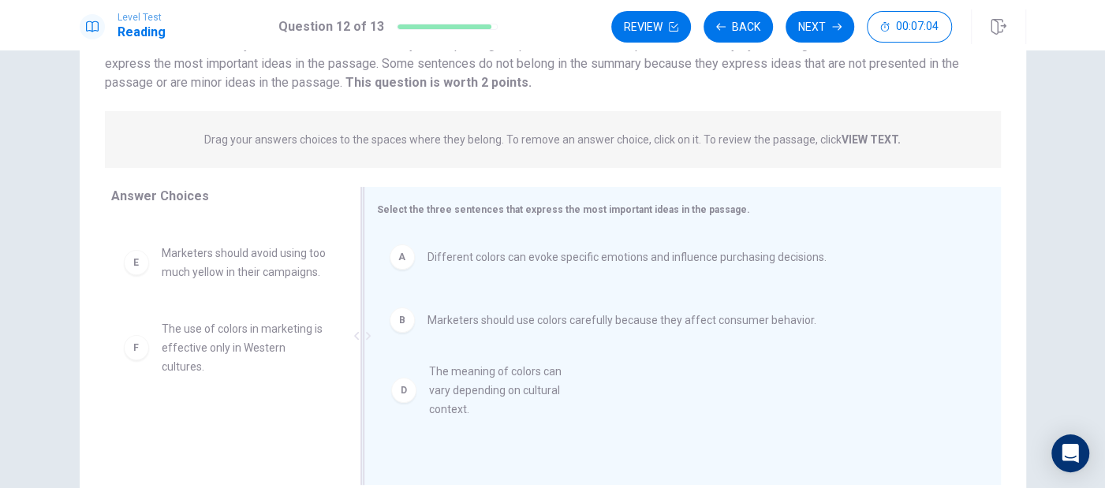
drag, startPoint x: 220, startPoint y: 278, endPoint x: 496, endPoint y: 402, distance: 303.0
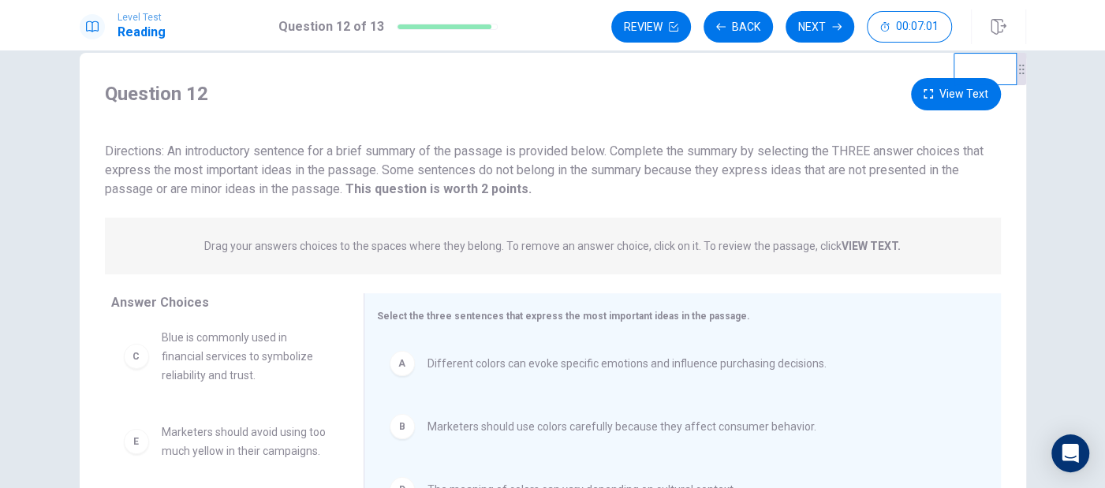
scroll to position [0, 0]
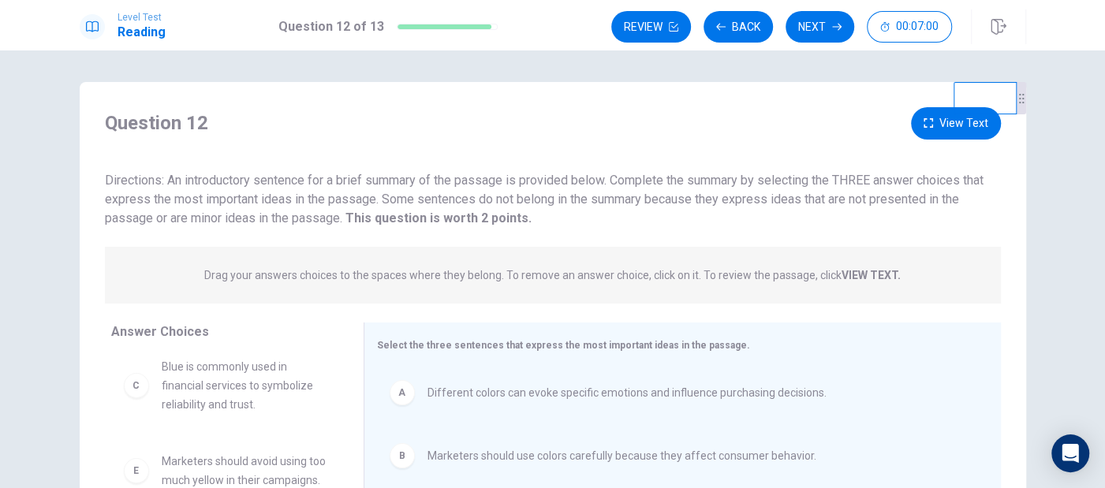
click at [801, 24] on button "Next" at bounding box center [820, 27] width 69 height 32
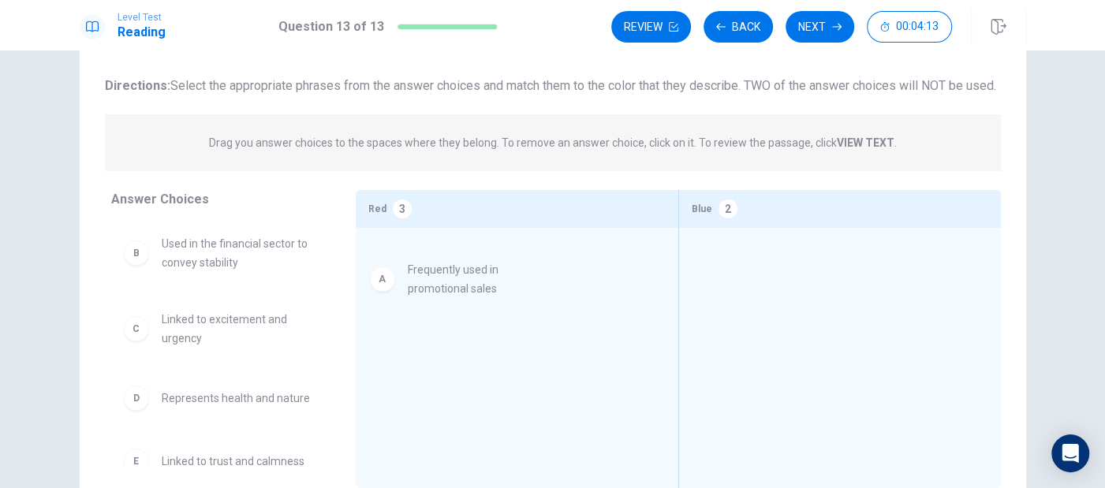
drag, startPoint x: 227, startPoint y: 278, endPoint x: 482, endPoint y: 285, distance: 255.0
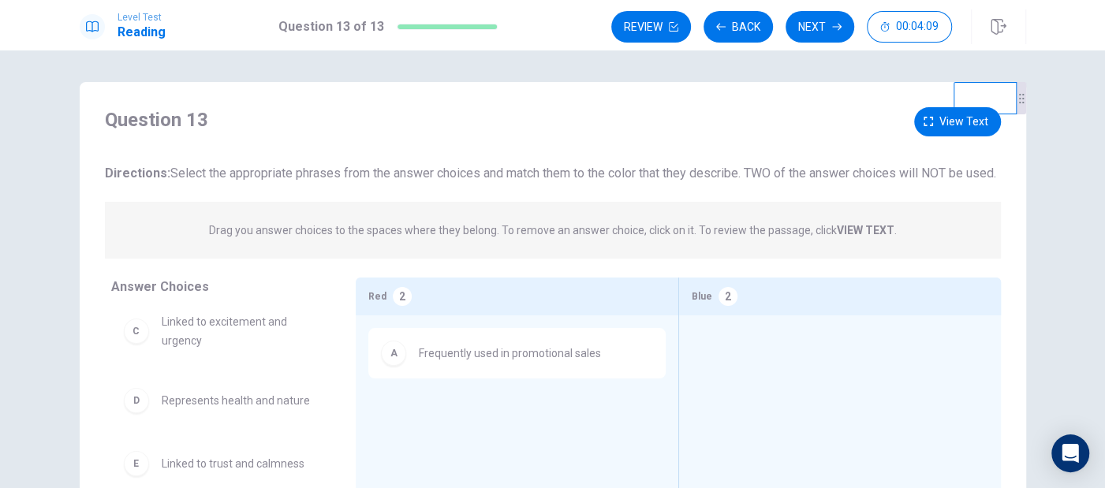
scroll to position [80, 0]
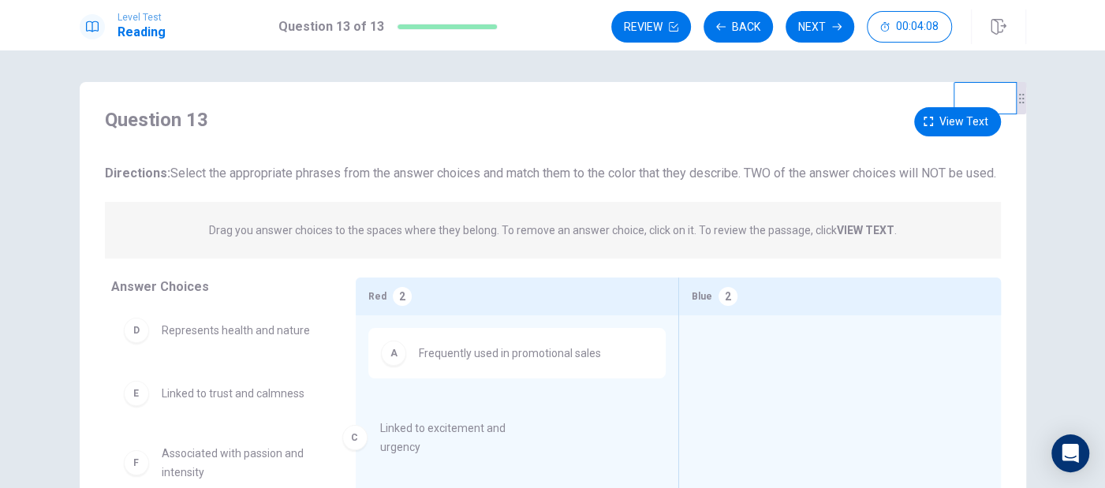
drag, startPoint x: 248, startPoint y: 349, endPoint x: 474, endPoint y: 443, distance: 245.2
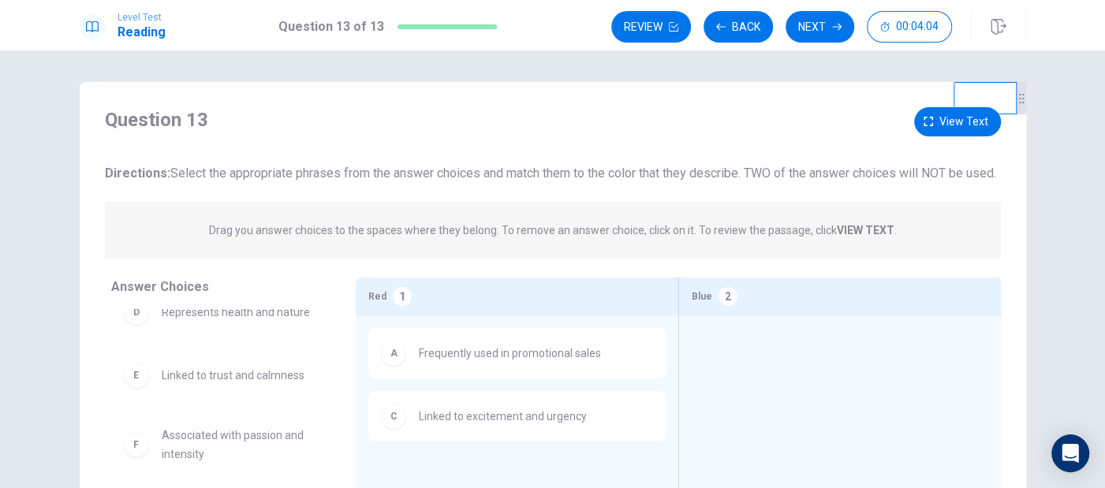
scroll to position [88, 0]
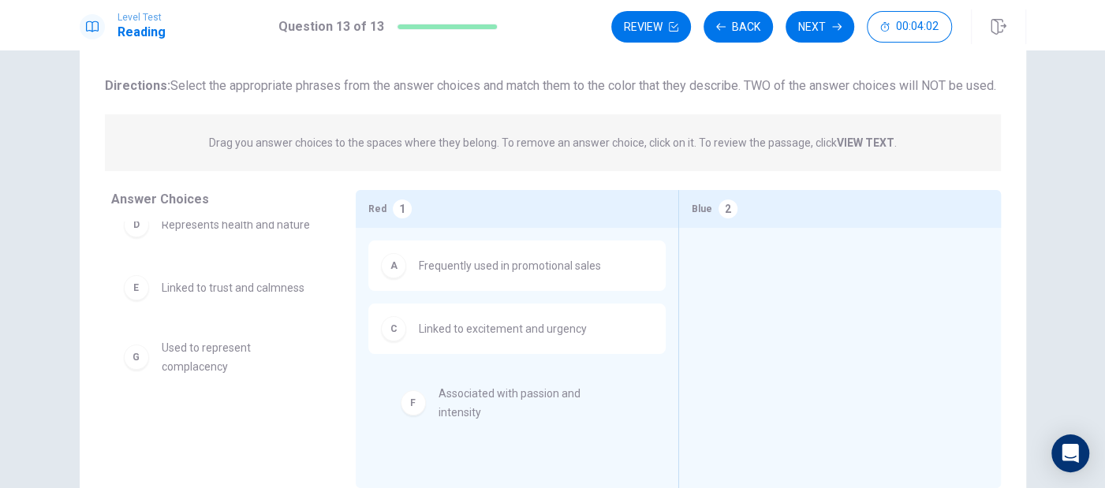
drag, startPoint x: 221, startPoint y: 381, endPoint x: 511, endPoint y: 409, distance: 290.9
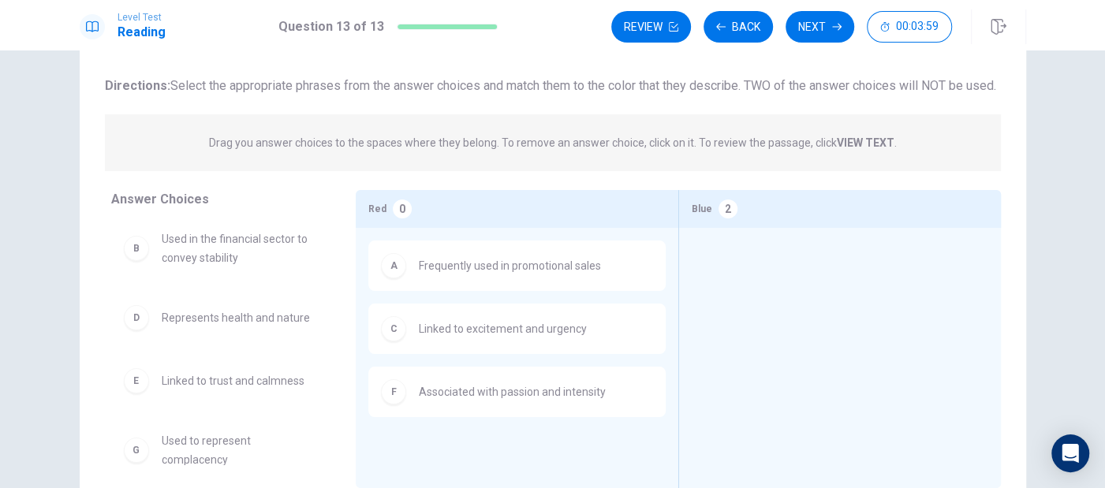
scroll to position [0, 0]
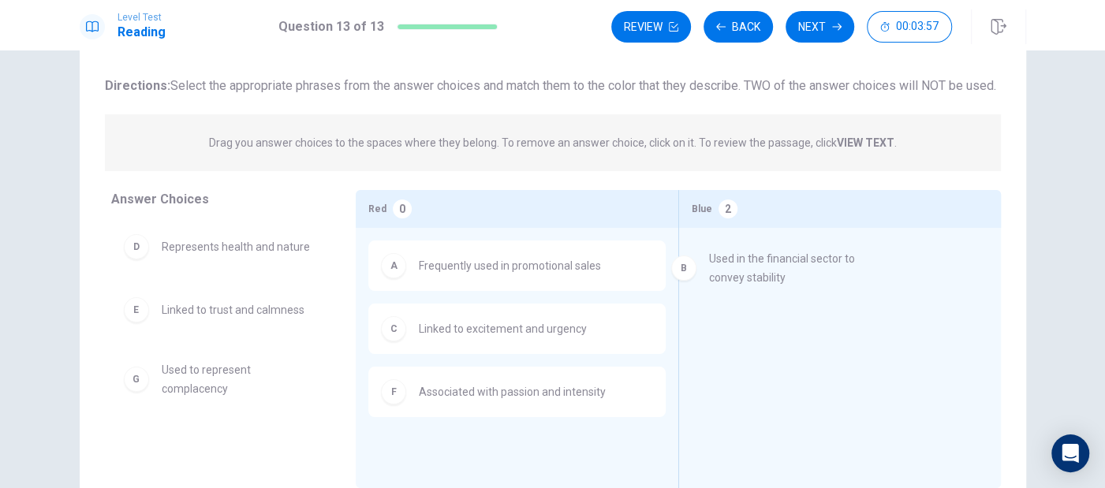
drag, startPoint x: 230, startPoint y: 279, endPoint x: 789, endPoint y: 273, distance: 559.5
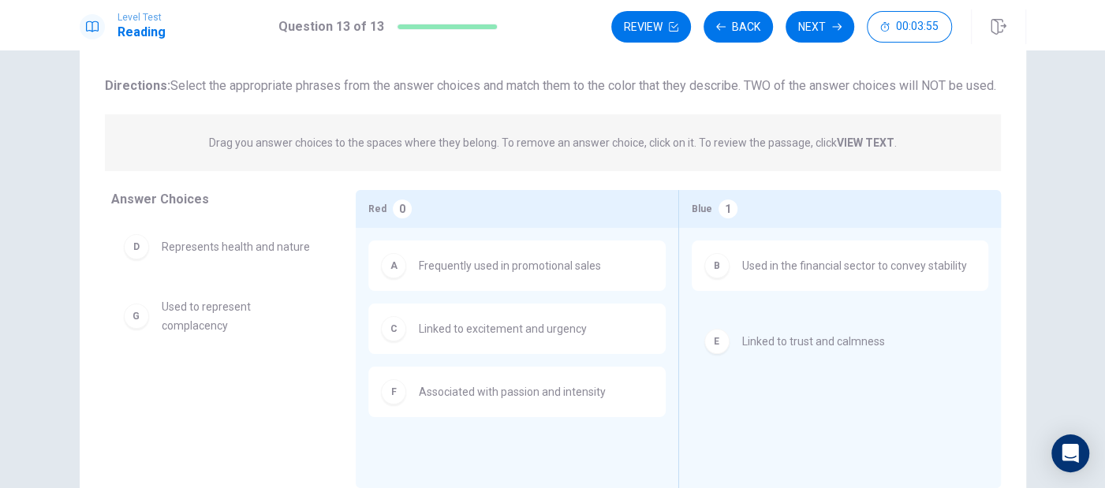
drag, startPoint x: 204, startPoint y: 335, endPoint x: 793, endPoint y: 347, distance: 589.6
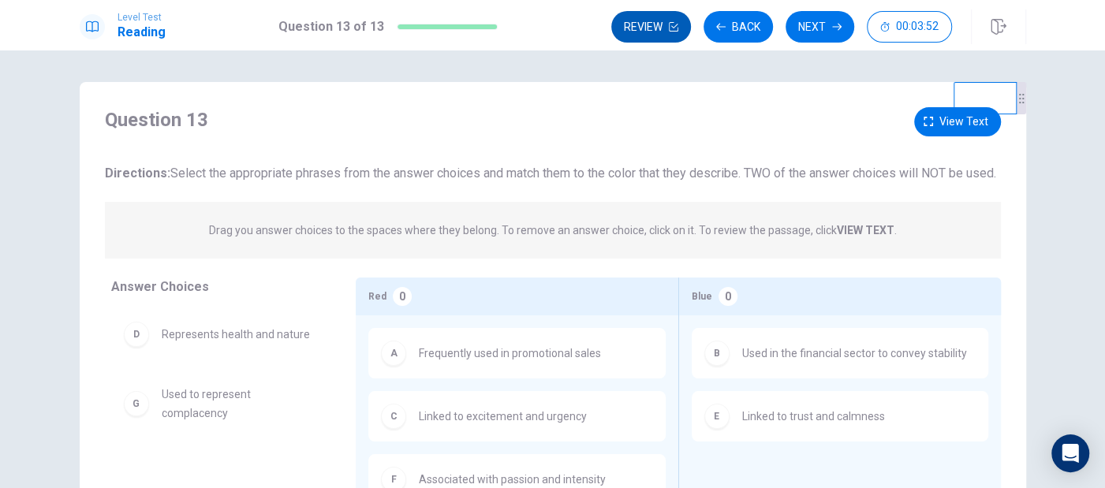
click at [642, 35] on button "Review" at bounding box center [652, 27] width 80 height 32
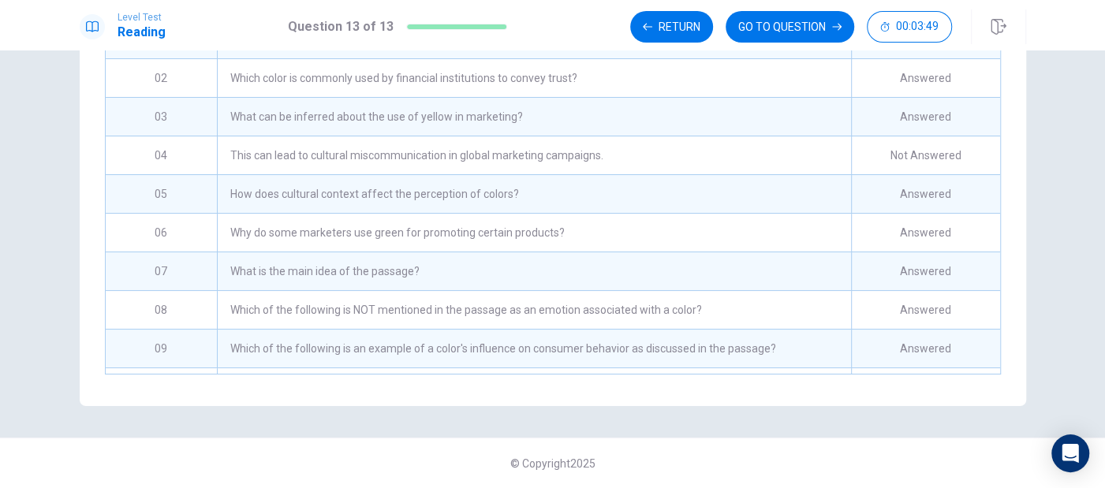
click at [350, 158] on div "This can lead to cultural miscommunication in global marketing campaigns." at bounding box center [534, 156] width 634 height 38
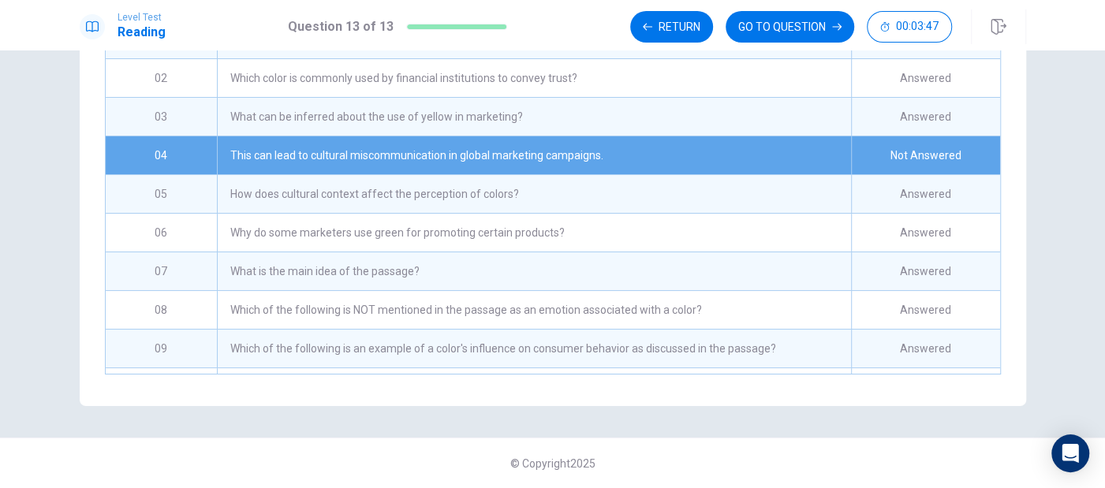
scroll to position [220, 0]
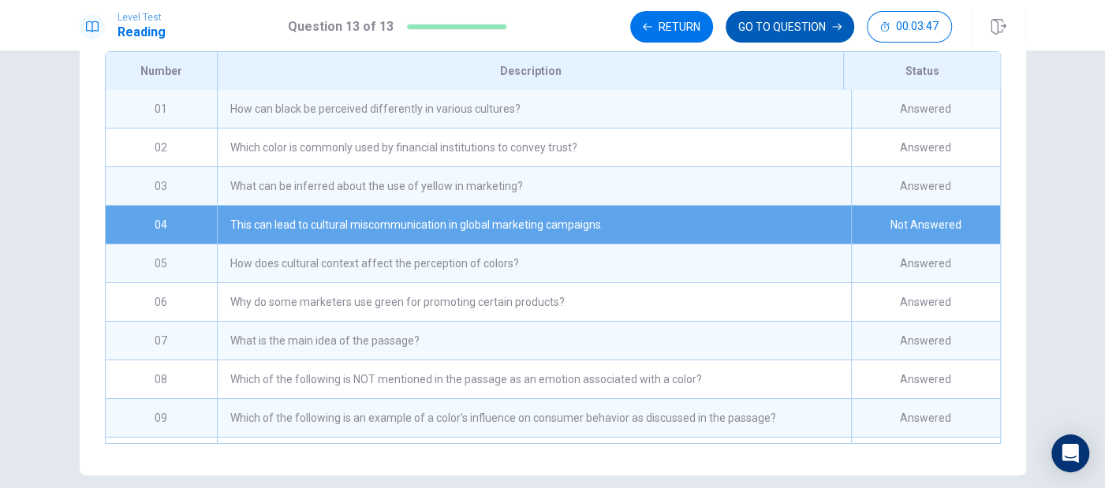
click at [757, 22] on button "GO TO QUESTION" at bounding box center [790, 27] width 129 height 32
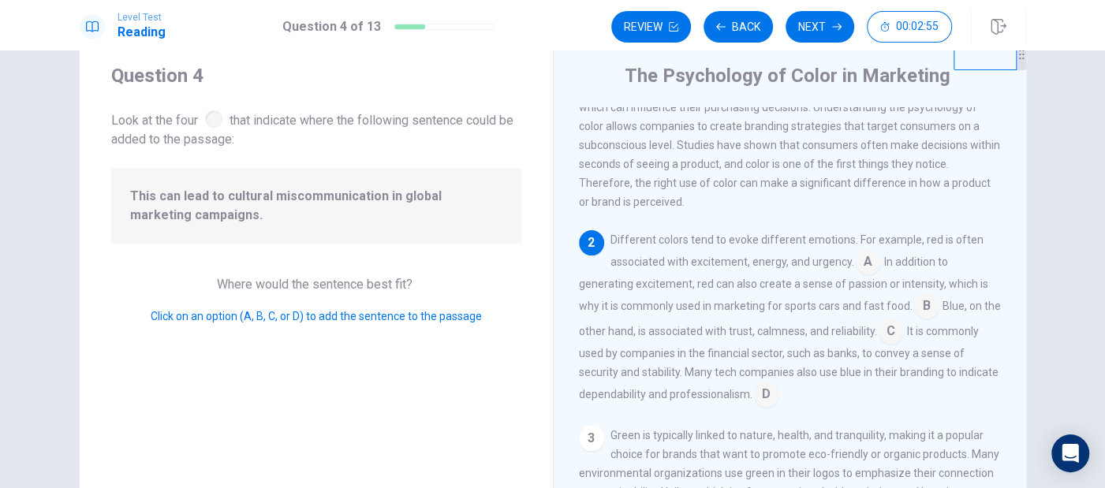
scroll to position [88, 0]
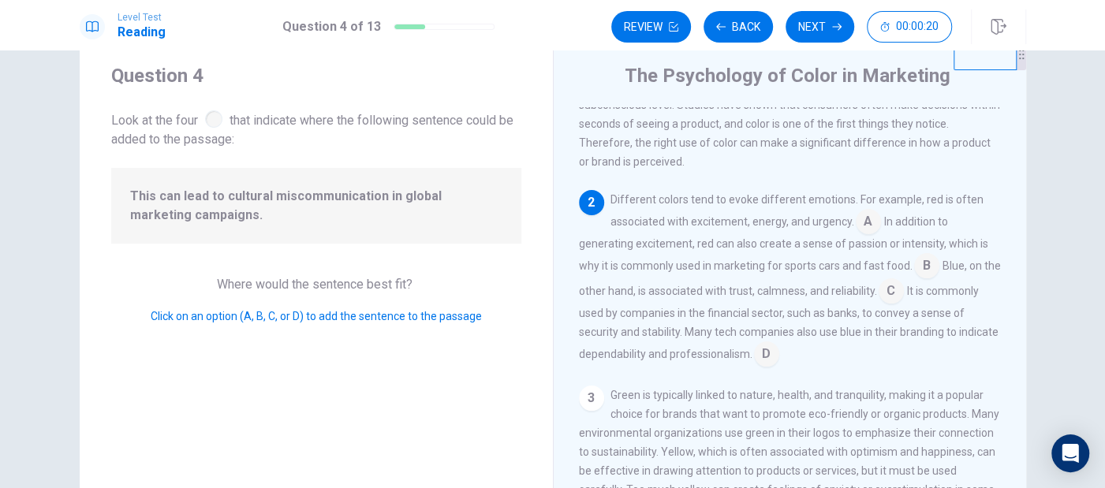
click at [780, 350] on input at bounding box center [766, 355] width 25 height 25
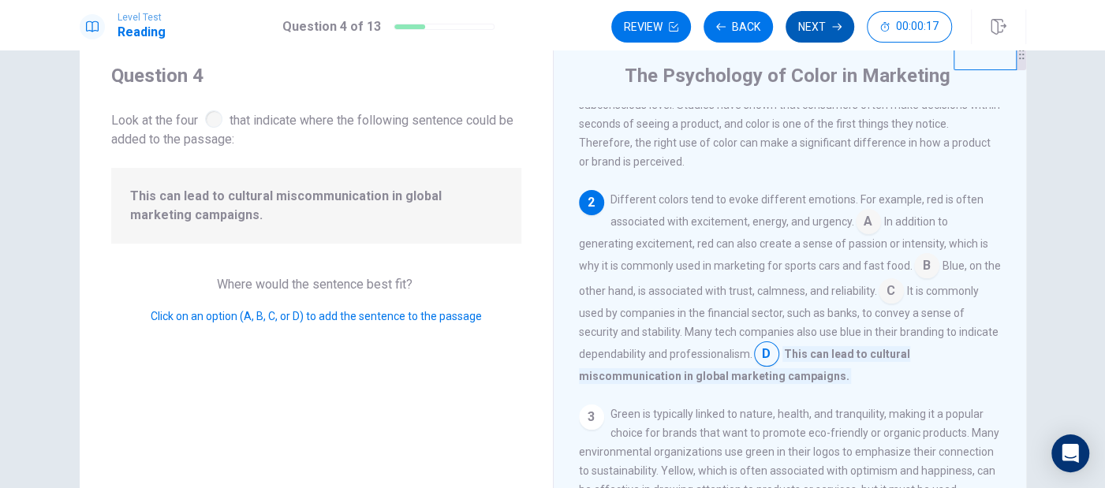
click at [819, 31] on button "Next" at bounding box center [820, 27] width 69 height 32
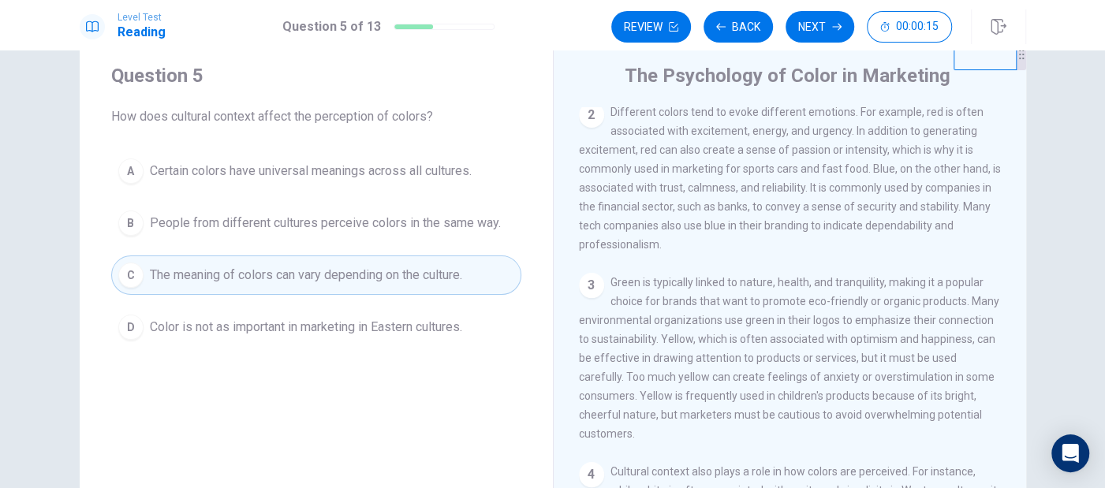
scroll to position [175, 0]
click at [826, 24] on button "Next" at bounding box center [820, 27] width 69 height 32
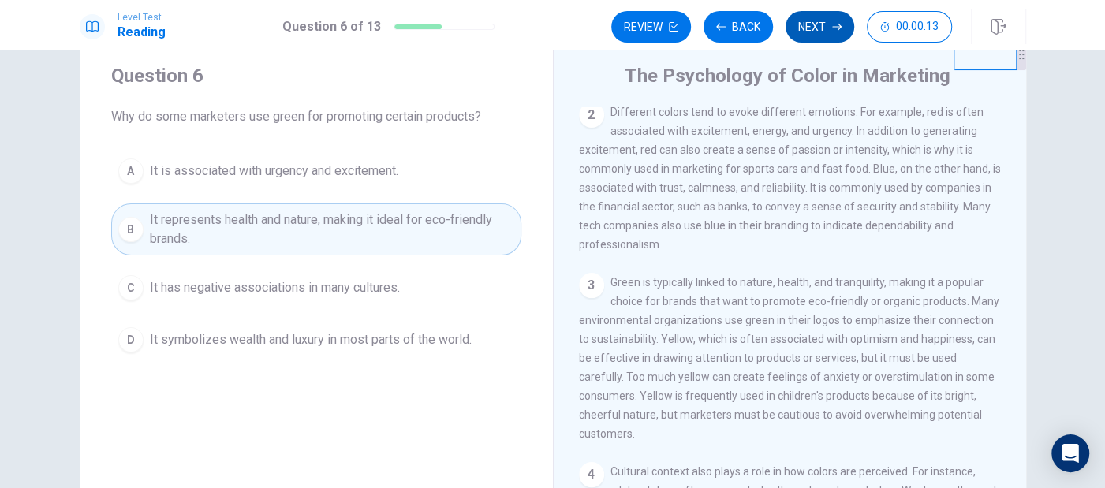
click at [827, 28] on button "Next" at bounding box center [820, 27] width 69 height 32
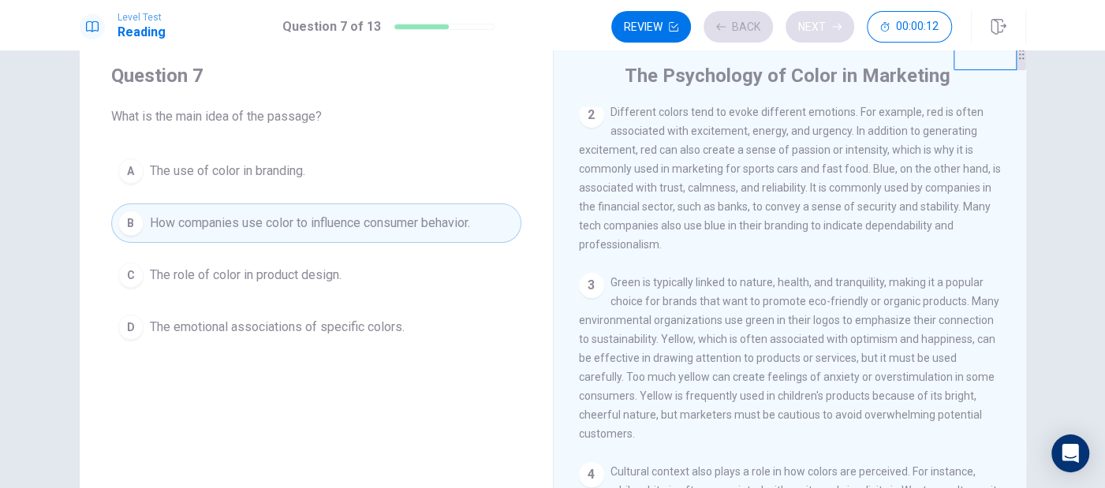
click at [827, 28] on div "Review Back Next 00:00:12" at bounding box center [782, 27] width 341 height 32
click at [827, 28] on button "Next" at bounding box center [820, 27] width 69 height 32
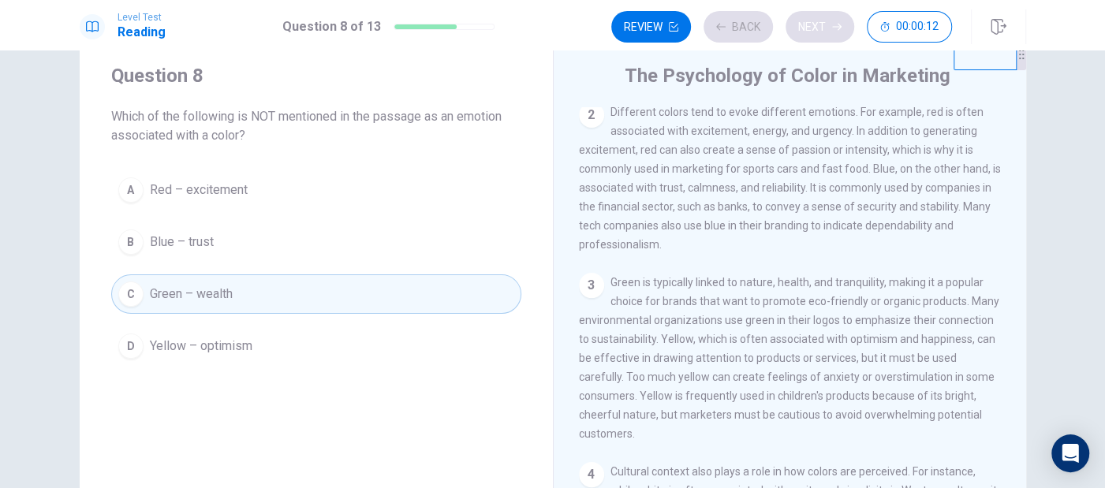
click at [827, 28] on div "Review Back Next 00:00:12" at bounding box center [782, 27] width 341 height 32
click at [827, 28] on div "Review Back Next 00:00:11" at bounding box center [782, 27] width 341 height 32
click at [827, 28] on button "Next" at bounding box center [820, 27] width 69 height 32
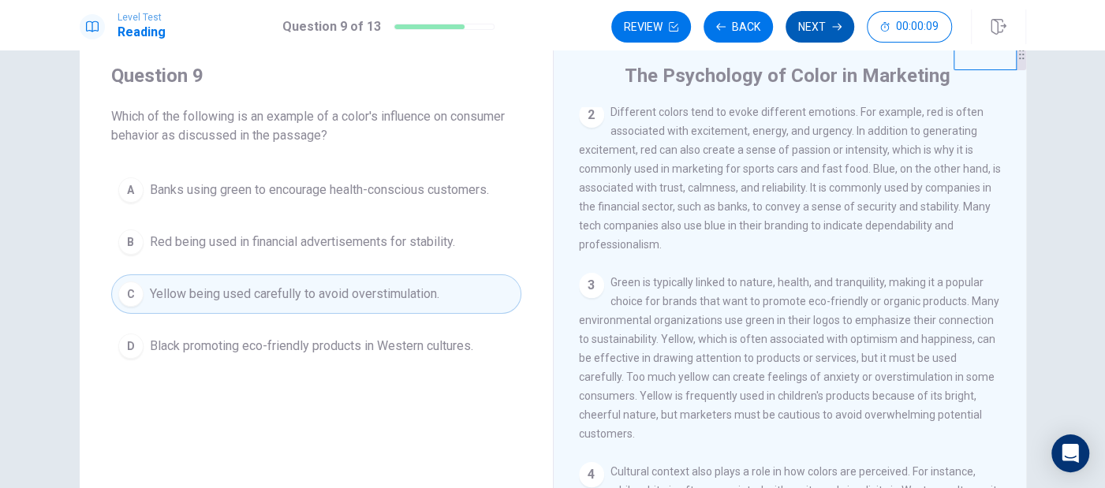
click at [827, 28] on button "Next" at bounding box center [820, 27] width 69 height 32
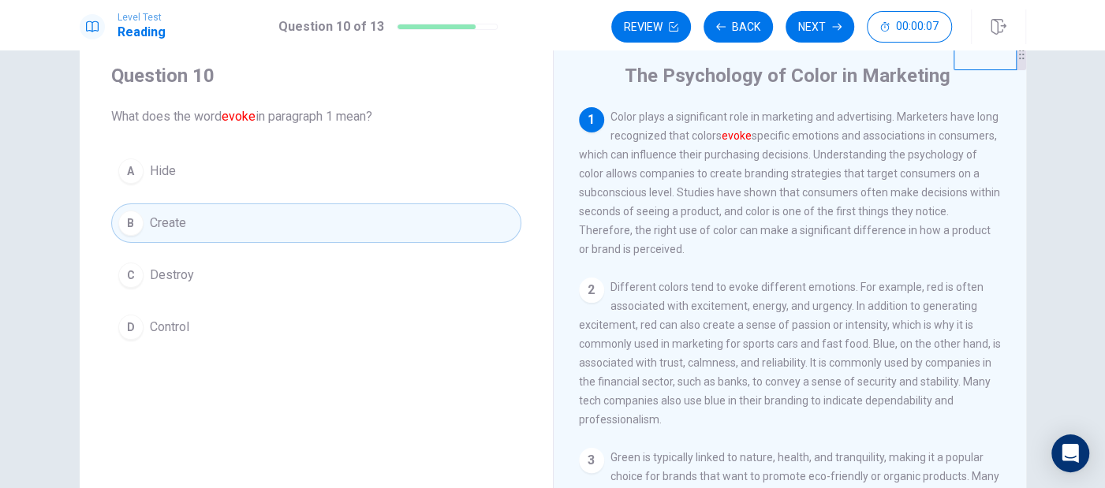
scroll to position [0, 0]
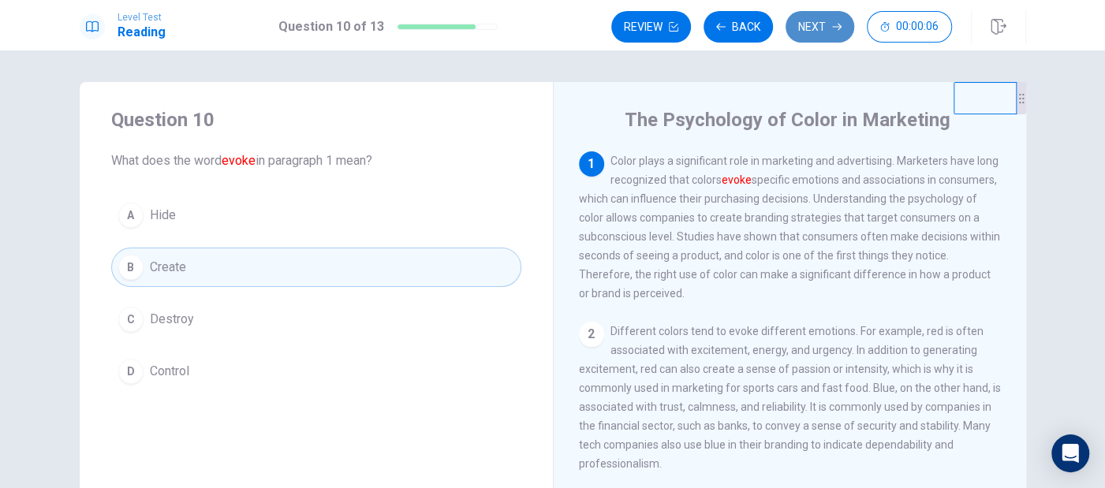
click at [821, 21] on button "Next" at bounding box center [820, 27] width 69 height 32
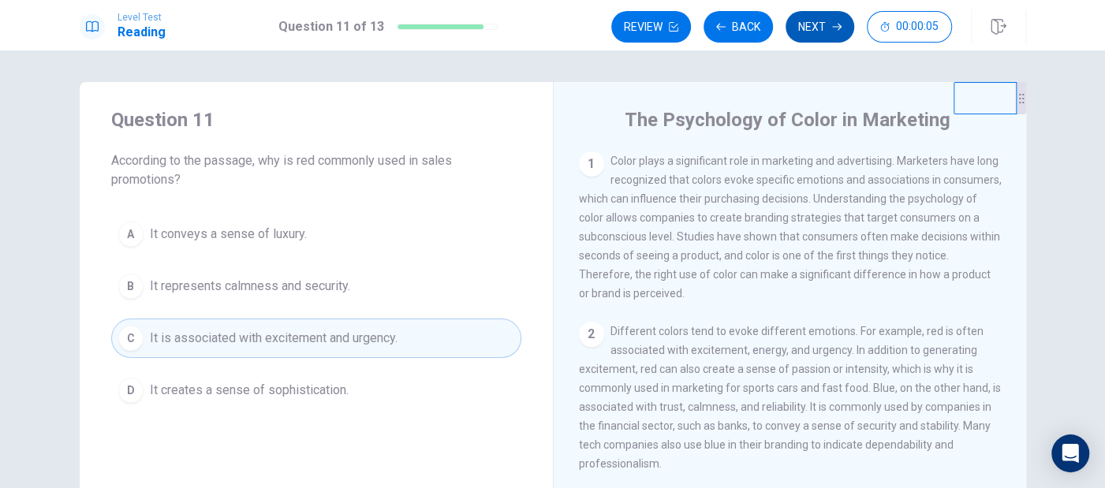
click at [824, 24] on button "Next" at bounding box center [820, 27] width 69 height 32
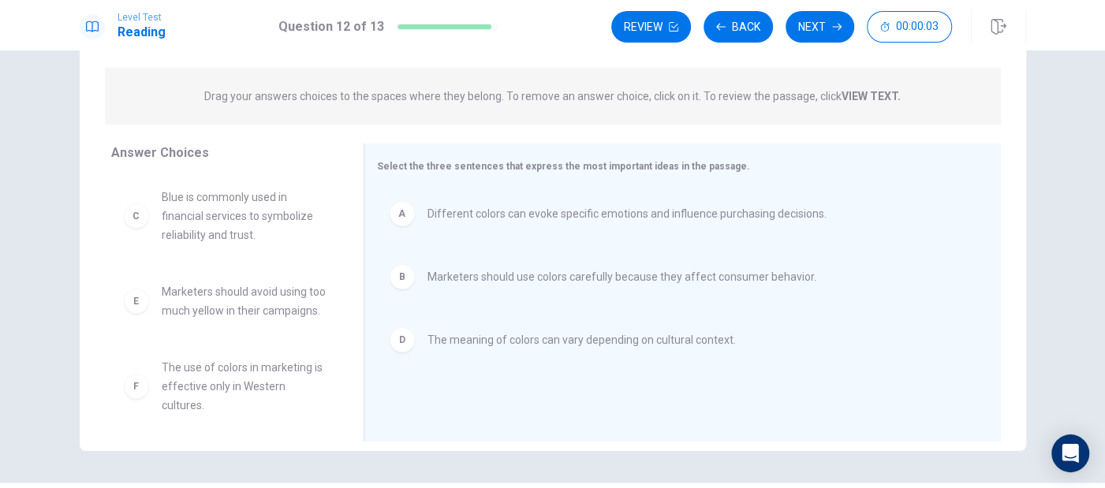
scroll to position [223, 0]
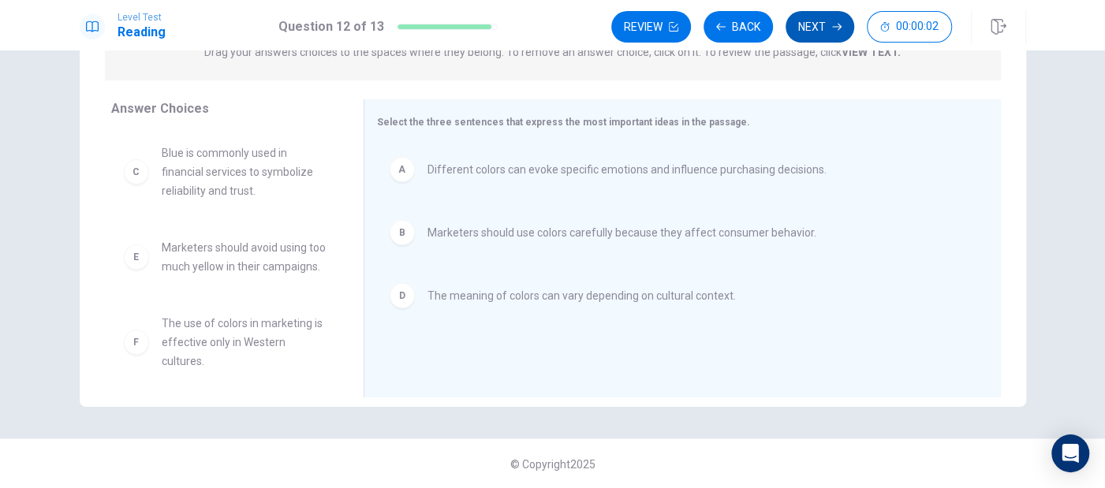
click at [817, 24] on button "Next" at bounding box center [820, 27] width 69 height 32
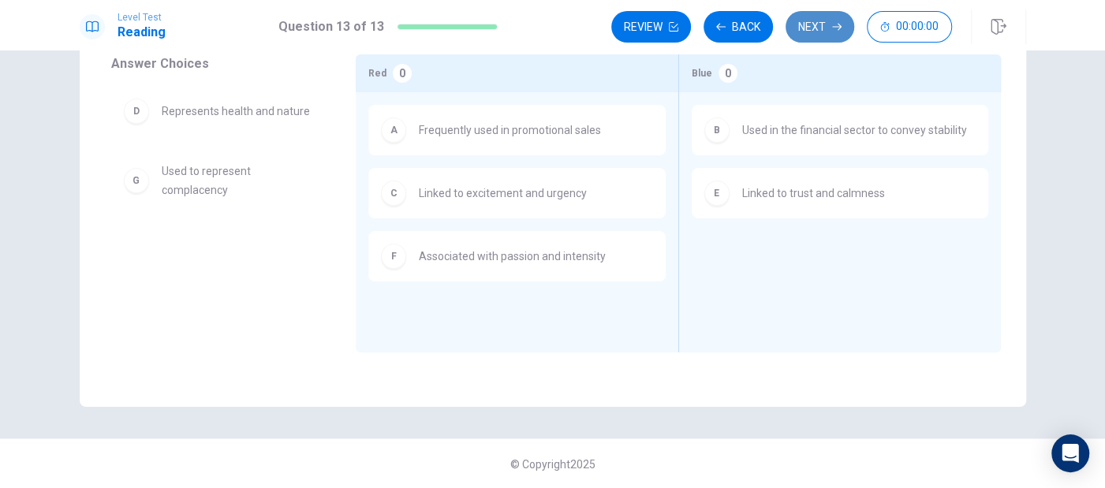
click at [832, 37] on button "Next" at bounding box center [820, 27] width 69 height 32
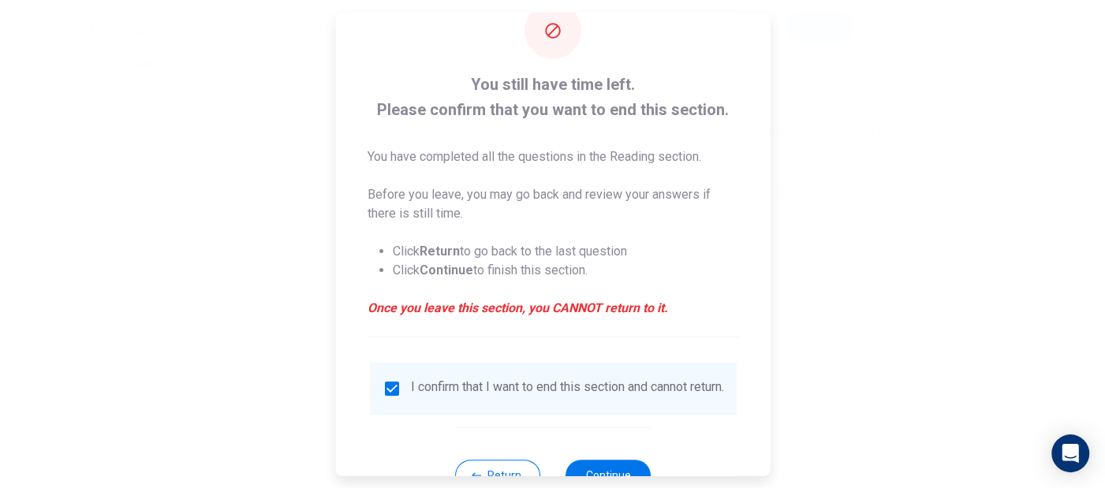
scroll to position [99, 0]
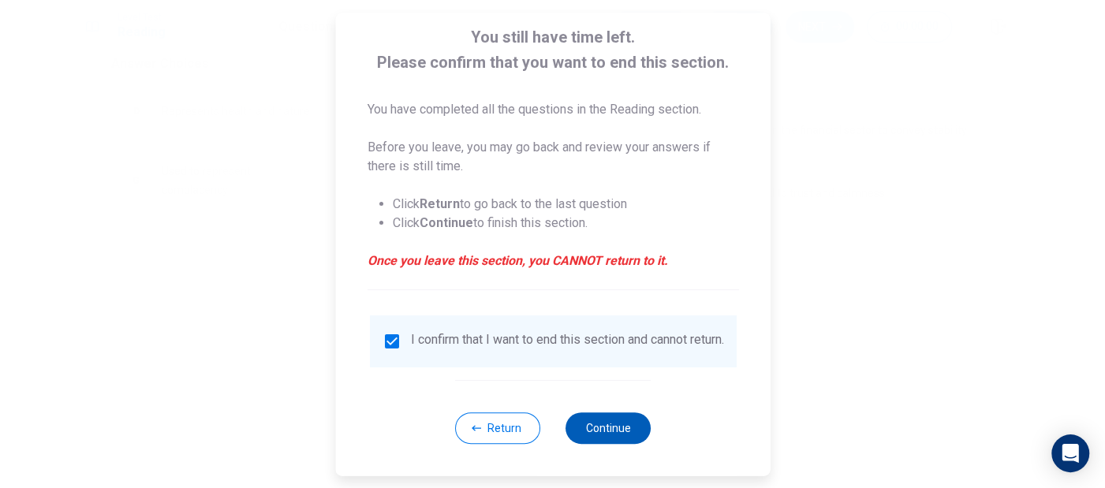
click at [607, 425] on button "Continue" at bounding box center [608, 429] width 85 height 32
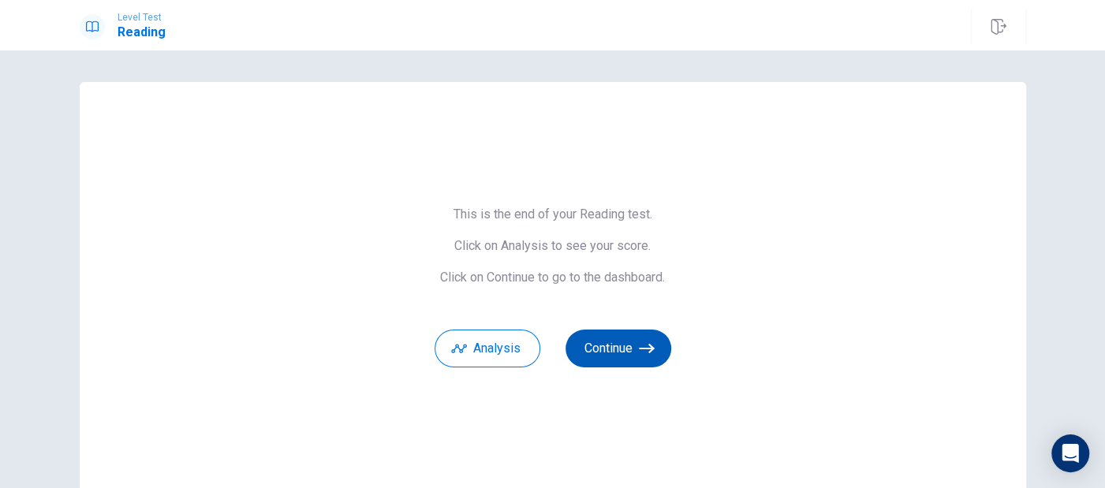
click at [627, 357] on button "Continue" at bounding box center [619, 349] width 106 height 38
